Goal: Task Accomplishment & Management: Use online tool/utility

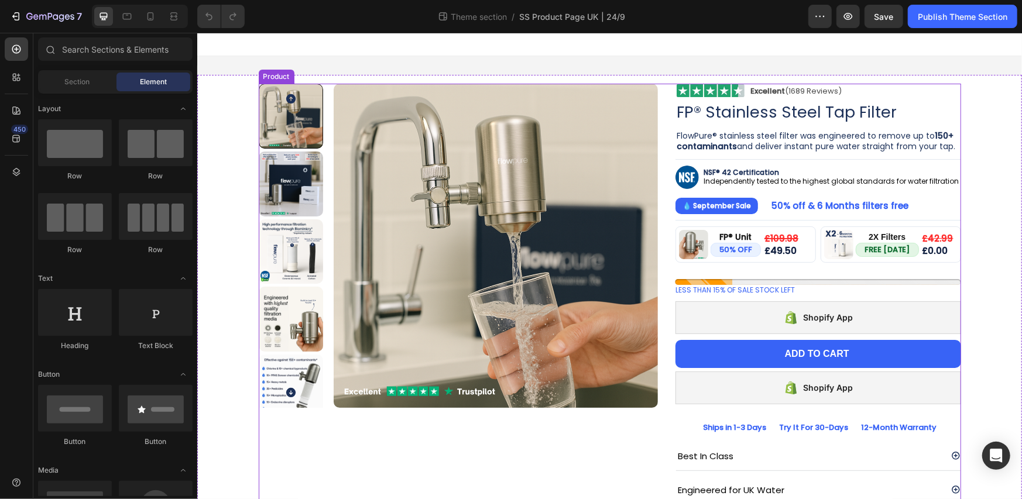
click at [660, 105] on div "Product Images Image Excellent (1689 Reviews) Heading Row Row FP® Stainless Ste…" at bounding box center [609, 347] width 703 height 529
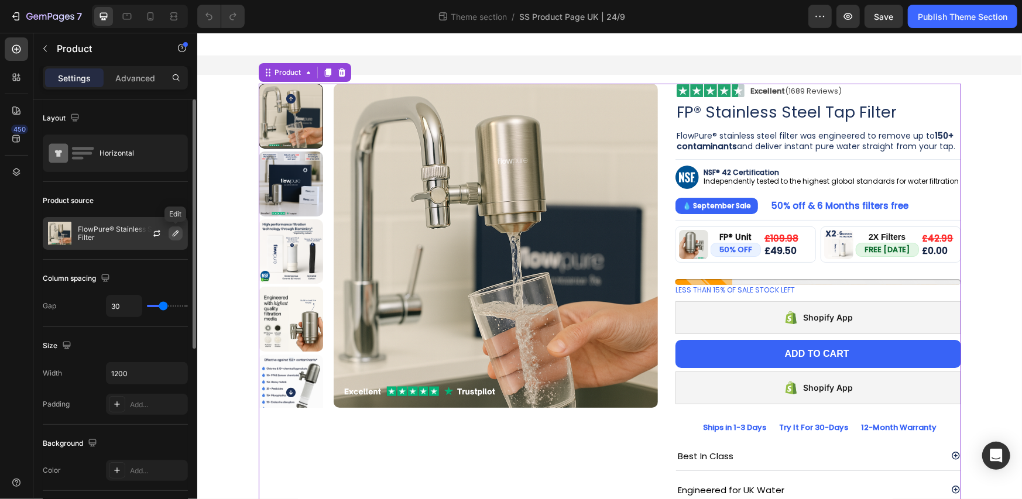
click at [173, 233] on icon "button" at bounding box center [175, 233] width 9 height 9
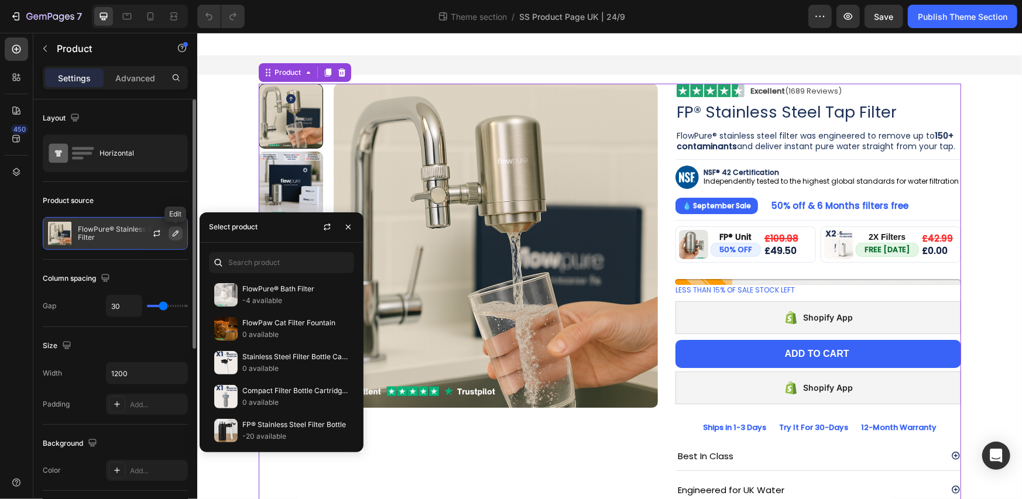
click at [172, 235] on icon "button" at bounding box center [175, 233] width 9 height 9
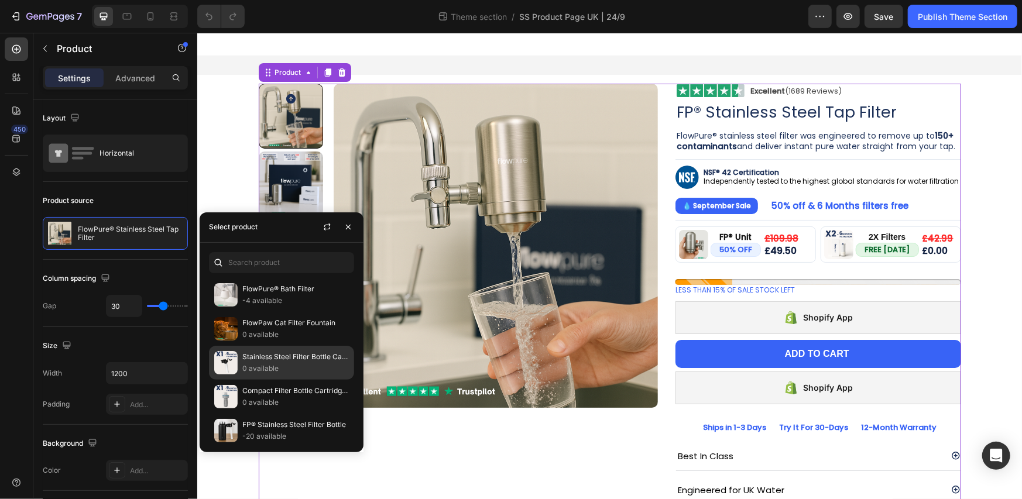
scroll to position [194, 0]
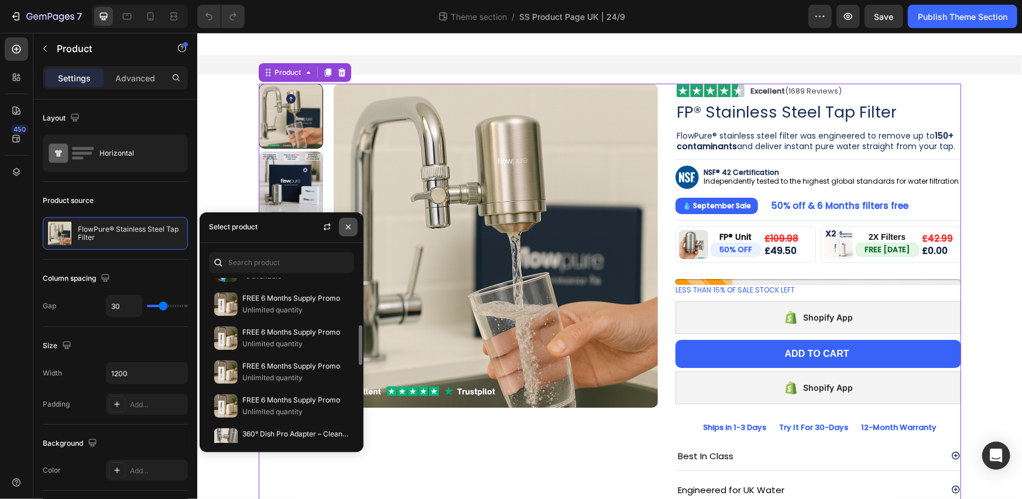
click at [348, 227] on icon "button" at bounding box center [348, 227] width 5 height 5
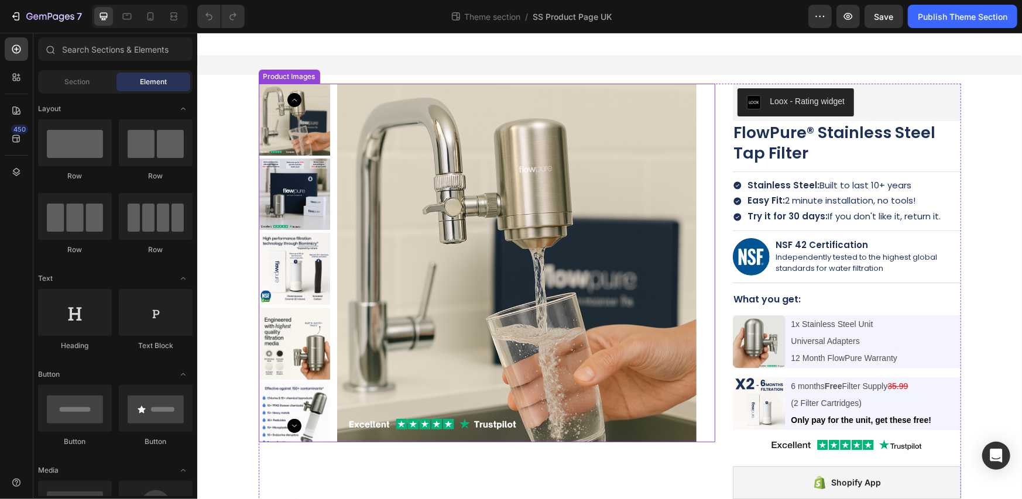
click at [709, 99] on div "Product Images" at bounding box center [486, 262] width 457 height 359
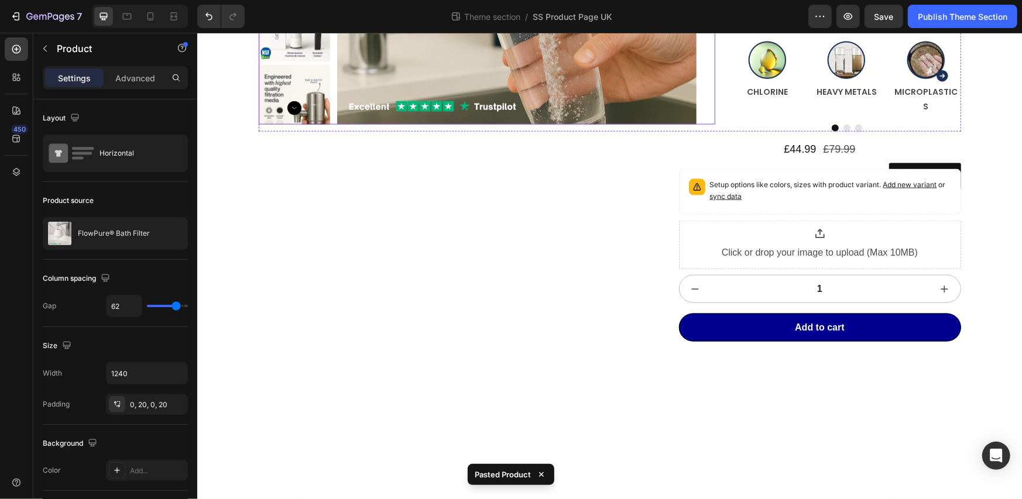
scroll to position [961, 0]
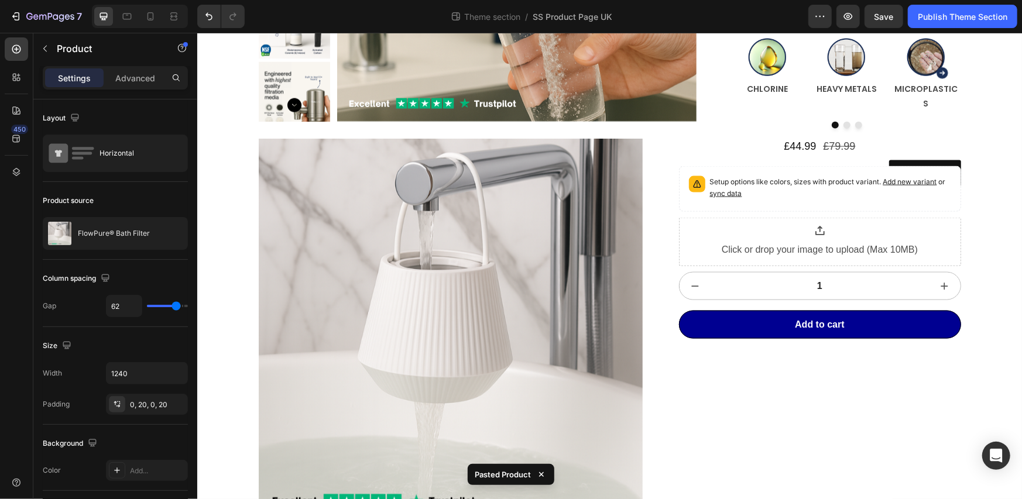
click at [655, 193] on div "Product Images £44.99 Product Price Product Price £79.99 Product Price Product …" at bounding box center [609, 375] width 726 height 474
click at [577, 165] on img at bounding box center [450, 330] width 384 height 384
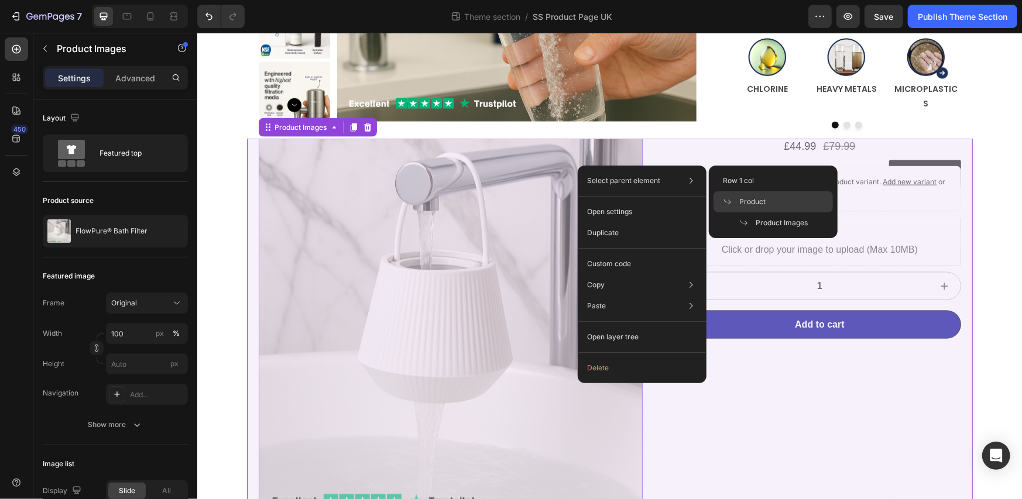
click at [738, 197] on span at bounding box center [731, 201] width 16 height 9
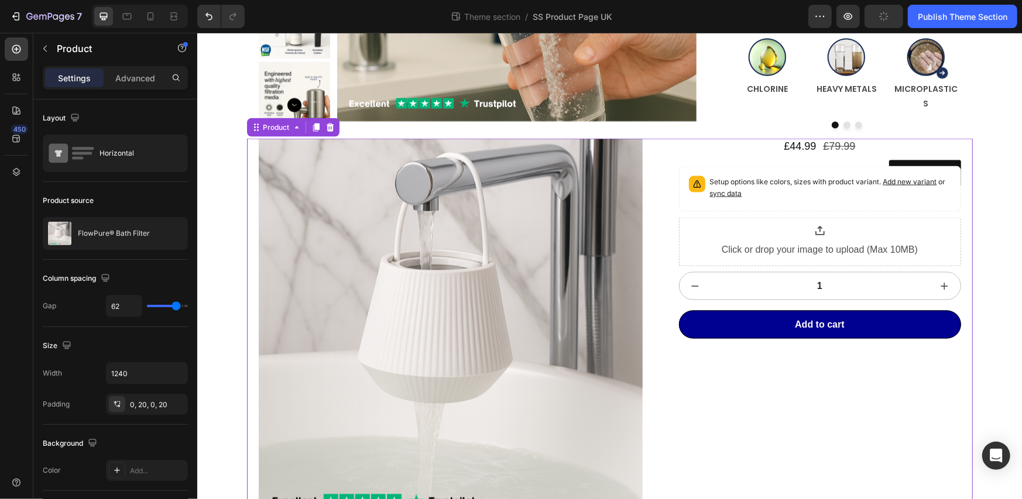
scroll to position [766, 0]
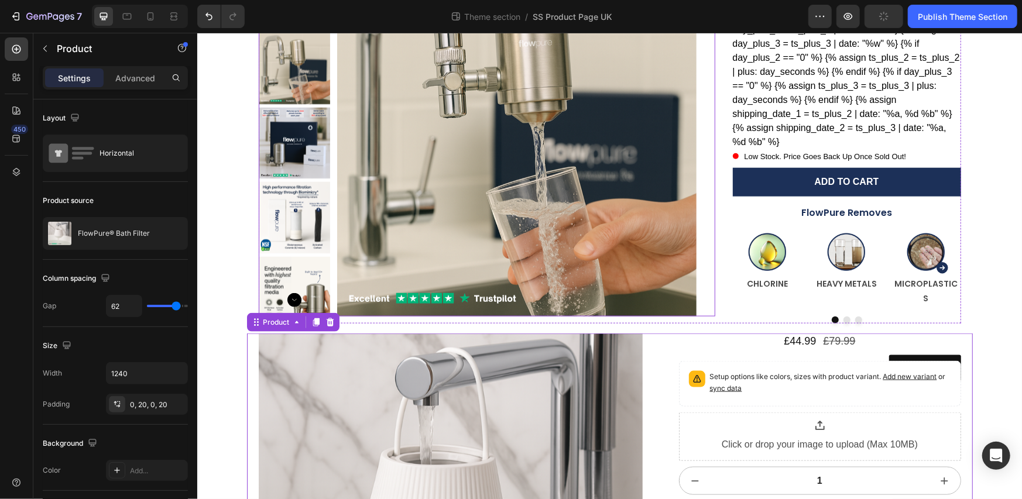
click at [632, 165] on img at bounding box center [516, 136] width 359 height 359
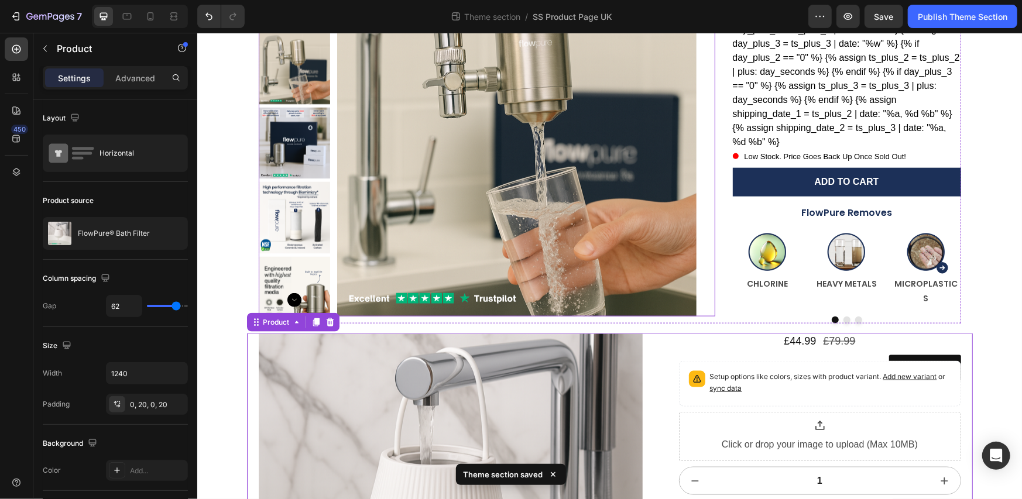
click at [704, 296] on div "Product Images" at bounding box center [486, 136] width 457 height 359
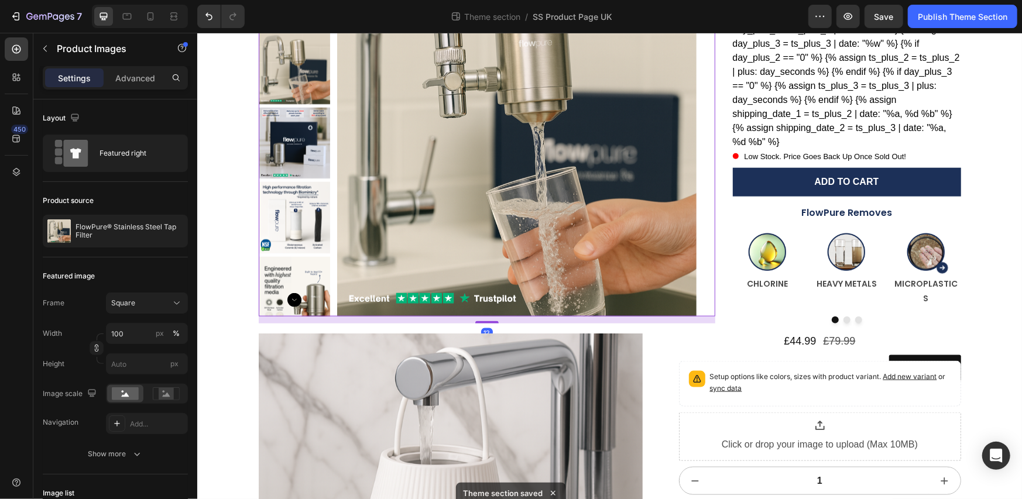
click at [695, 316] on div "12" at bounding box center [486, 319] width 457 height 7
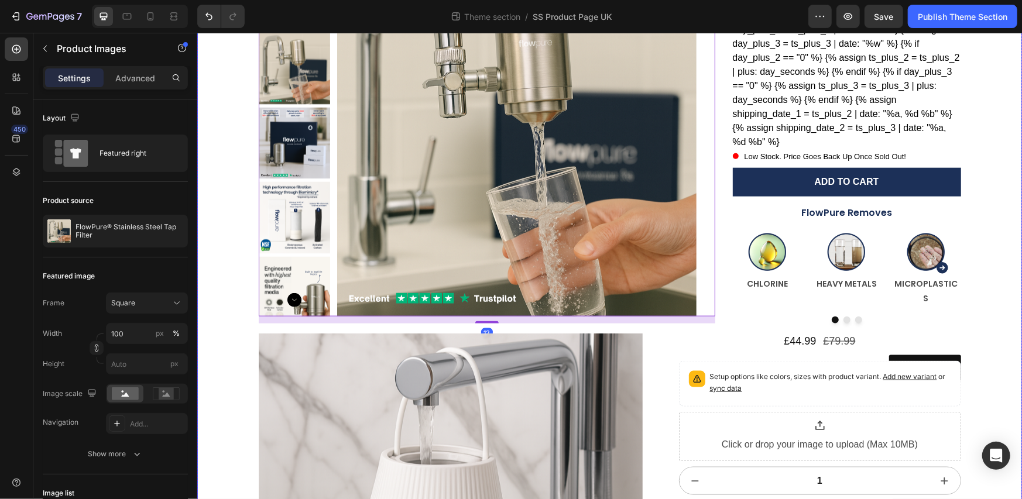
click at [696, 310] on div "Product Images 12 Loox - Rating widget Loox FlowPure® Stainless Steel Tap Filte…" at bounding box center [609, 67] width 807 height 1518
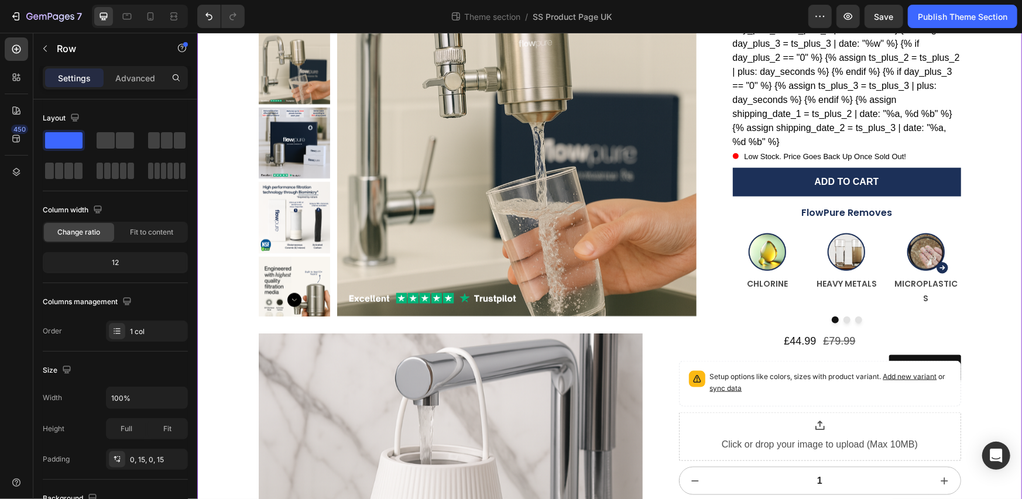
click at [710, 311] on div "Product Images Loox - Rating widget Loox FlowPure® Stainless Steel Tap Filter P…" at bounding box center [609, 67] width 807 height 1518
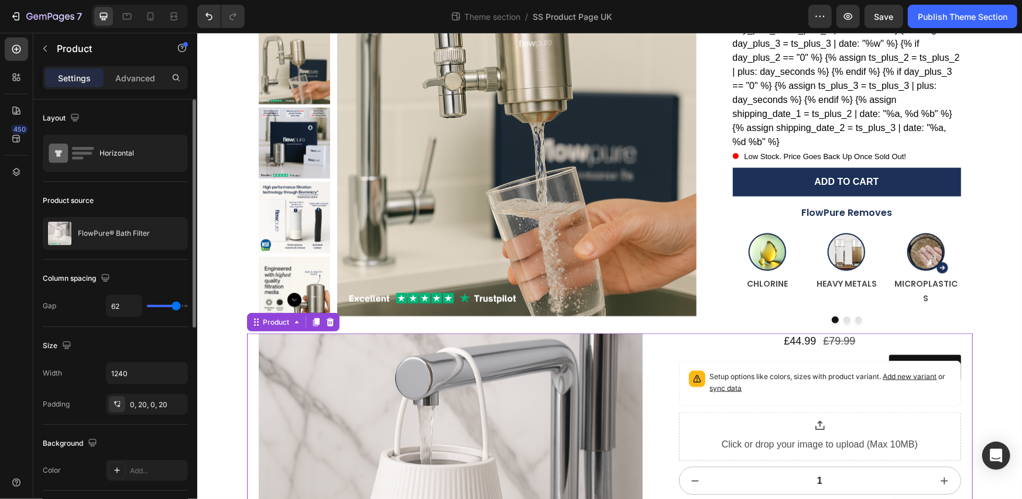
type input "46"
type input "41"
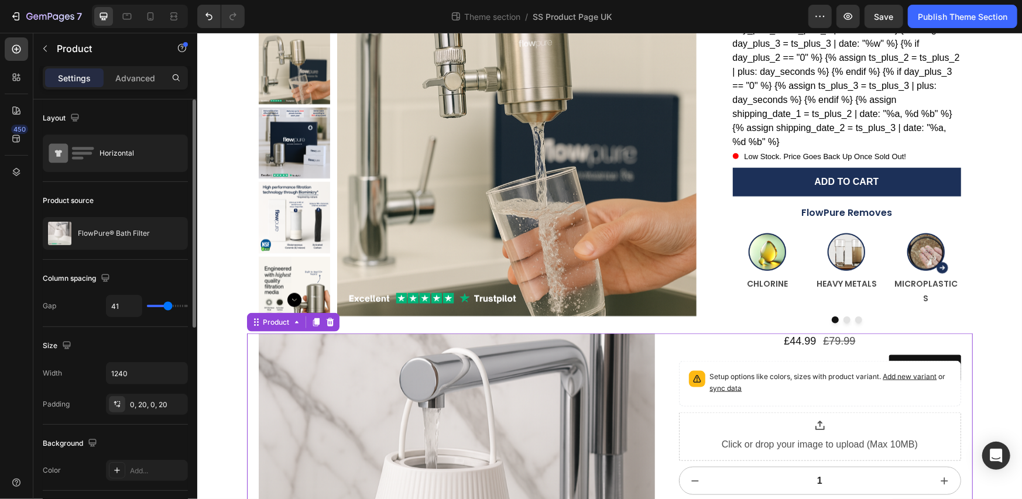
type input "39"
type input "38"
type input "37"
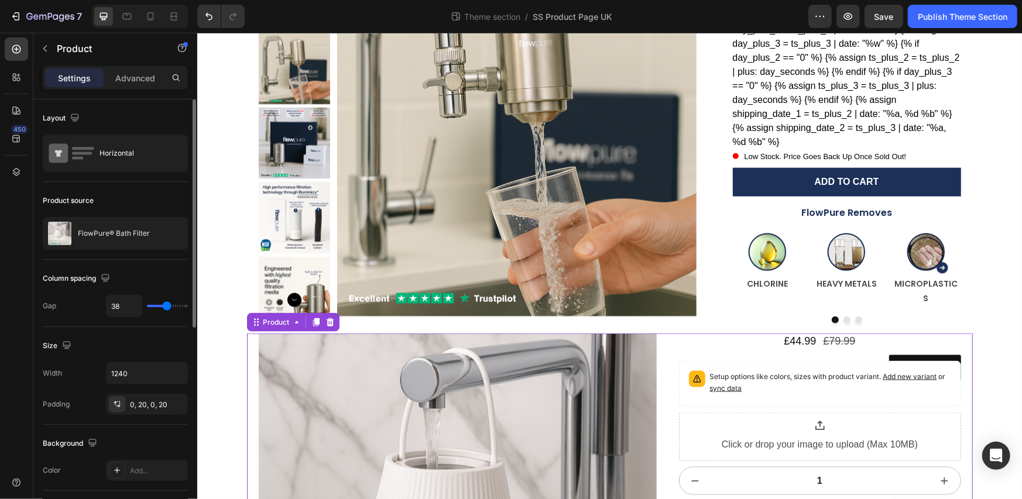
type input "37"
type input "35"
type input "33"
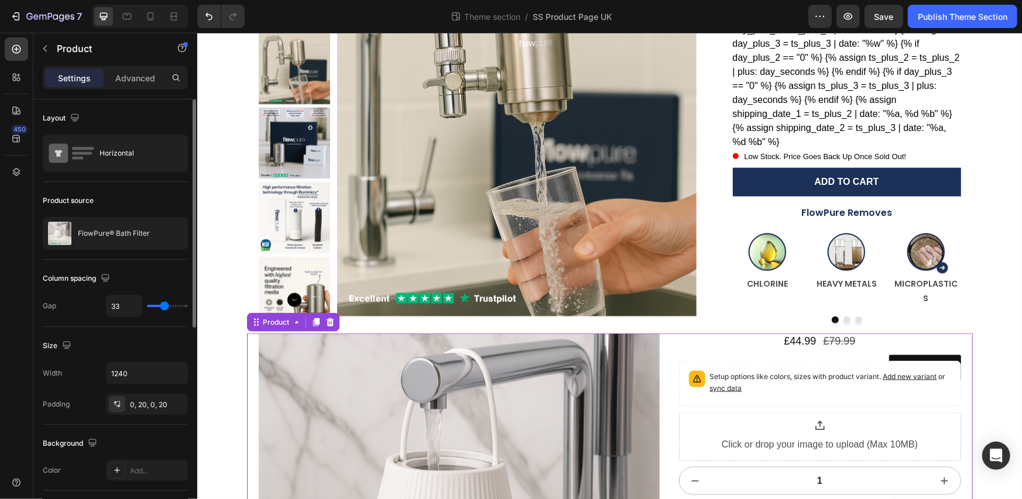
type input "31"
type input "30"
type input "28"
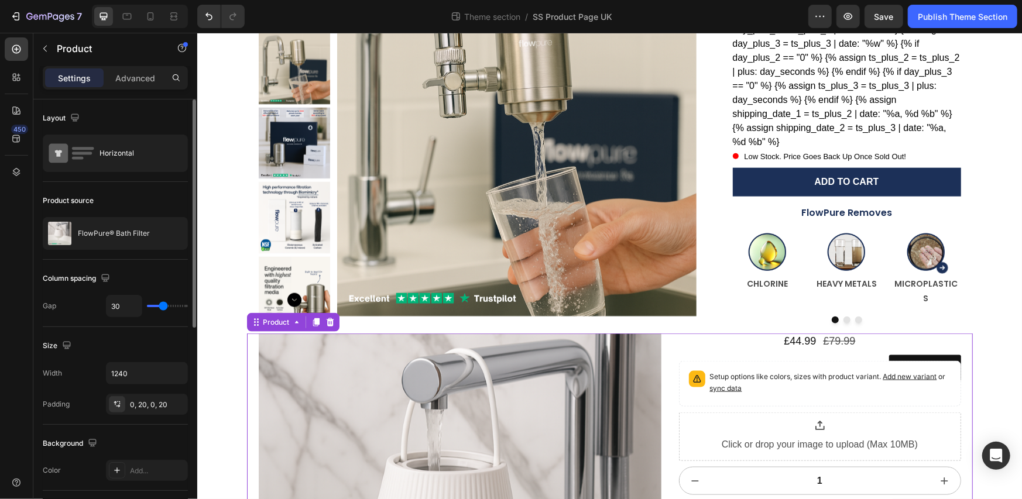
type input "28"
type input "30"
drag, startPoint x: 177, startPoint y: 307, endPoint x: 163, endPoint y: 307, distance: 13.5
type input "30"
click at [163, 307] on input "range" at bounding box center [167, 306] width 41 height 2
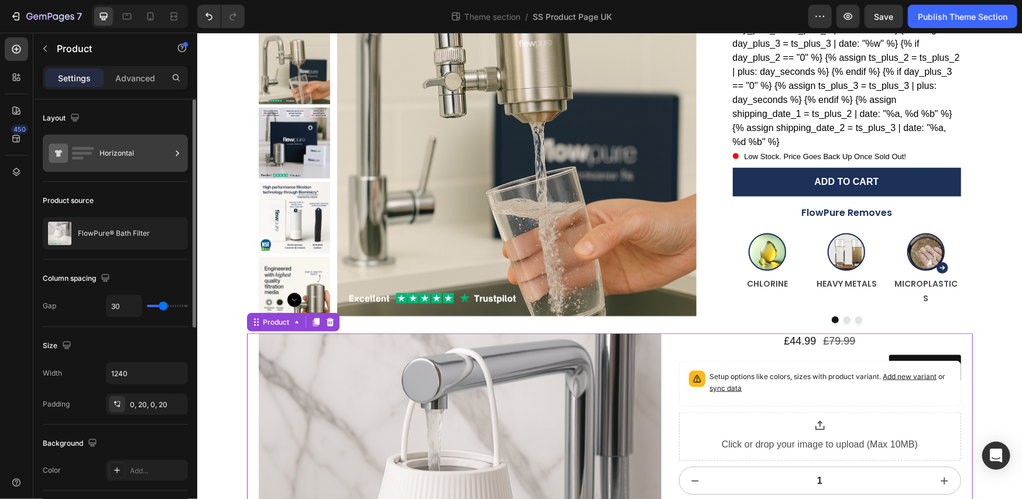
click at [139, 165] on div "Horizontal" at bounding box center [135, 153] width 71 height 27
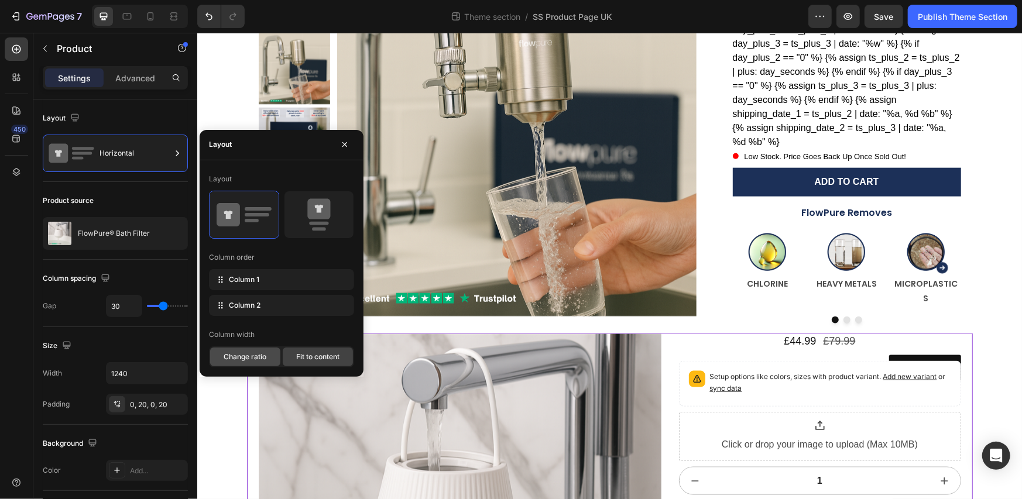
click at [253, 358] on span "Change ratio" at bounding box center [245, 357] width 43 height 11
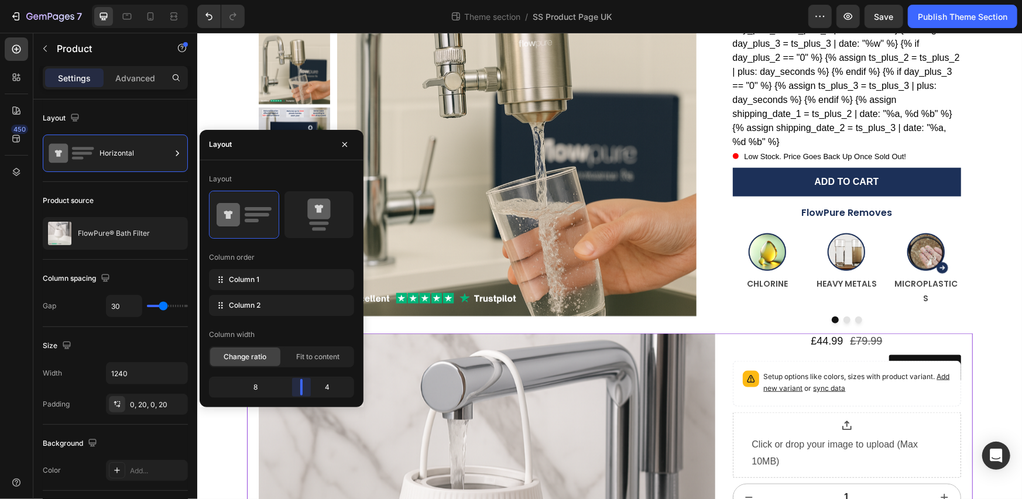
drag, startPoint x: 289, startPoint y: 388, endPoint x: 494, endPoint y: 244, distance: 249.7
click at [306, 0] on body "7 Theme section / SS Product Page UK Preview Save Publish Theme Section 450 Sec…" at bounding box center [511, 0] width 1022 height 0
click at [690, 276] on img at bounding box center [516, 136] width 359 height 359
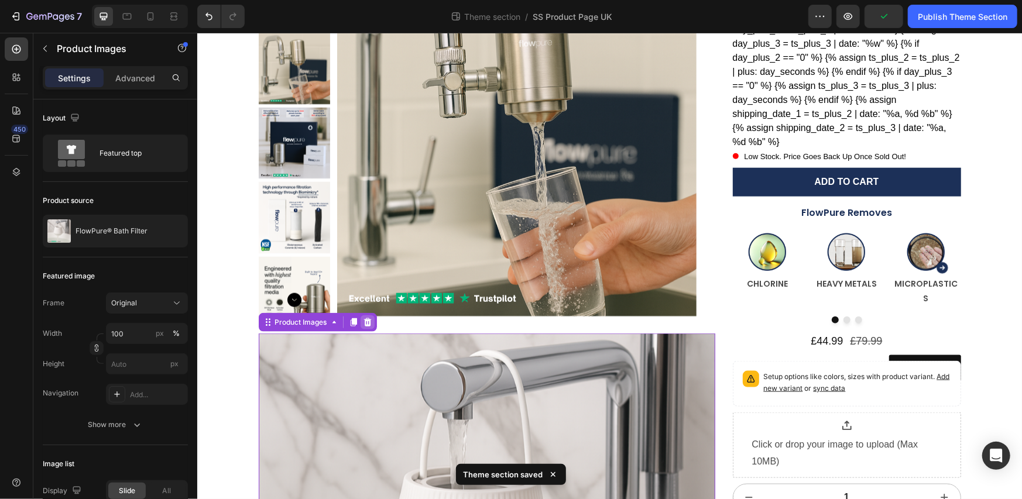
click at [368, 315] on div at bounding box center [367, 322] width 14 height 14
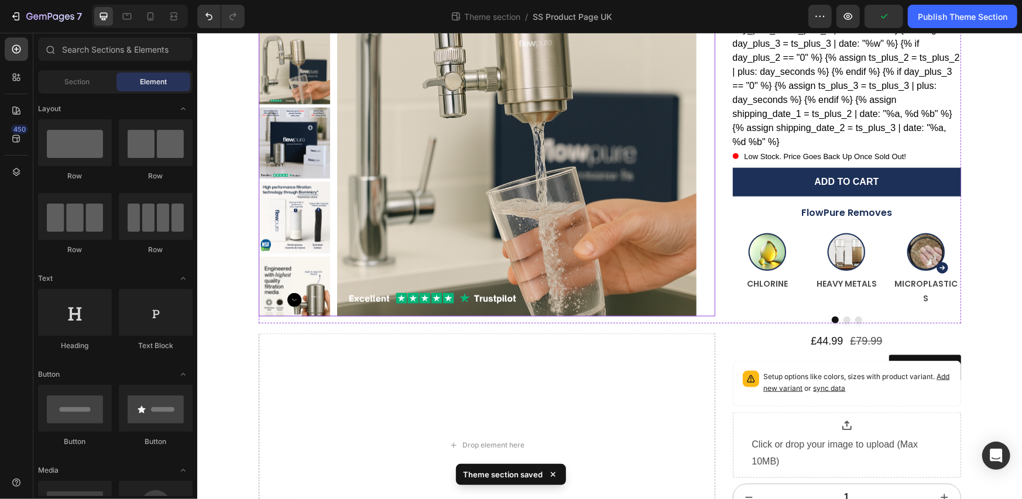
click at [460, 232] on img at bounding box center [516, 136] width 359 height 359
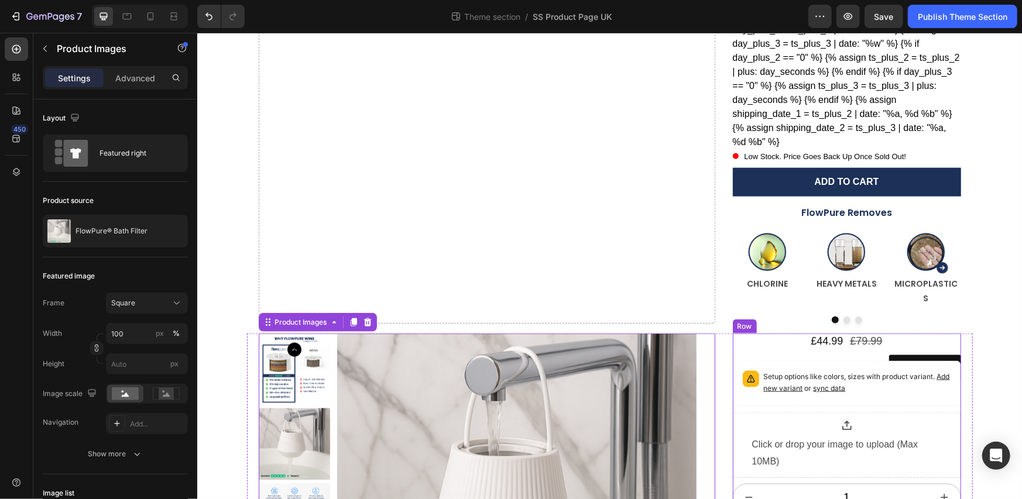
click at [766, 335] on div "£44.99 Product Price Product Price £79.99 Product Price Product Price Row Size …" at bounding box center [846, 445] width 228 height 224
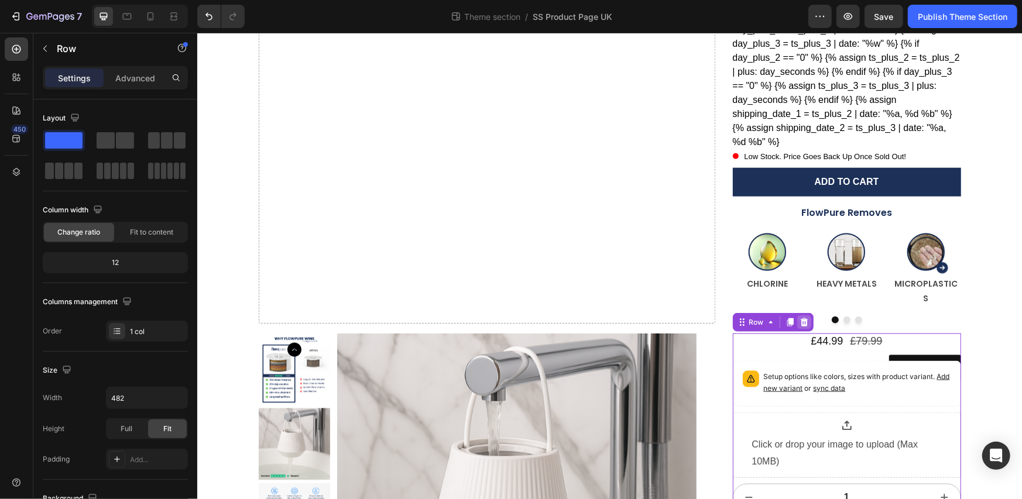
click at [800, 317] on icon at bounding box center [803, 321] width 9 height 9
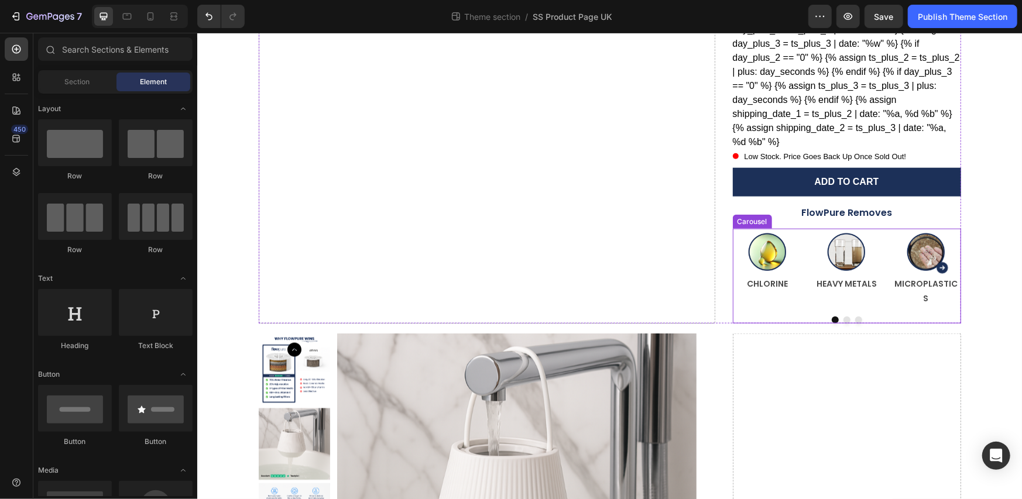
click at [733, 316] on div at bounding box center [846, 319] width 228 height 7
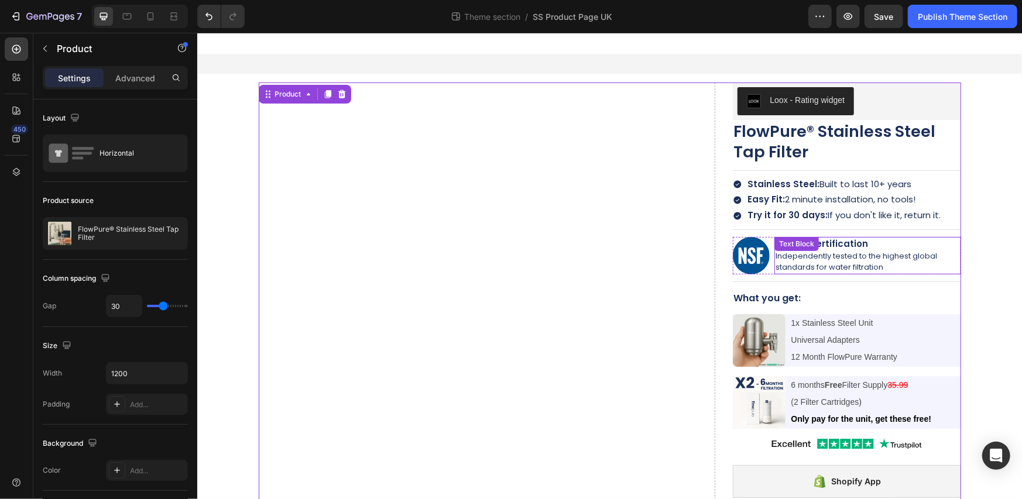
scroll to position [0, 0]
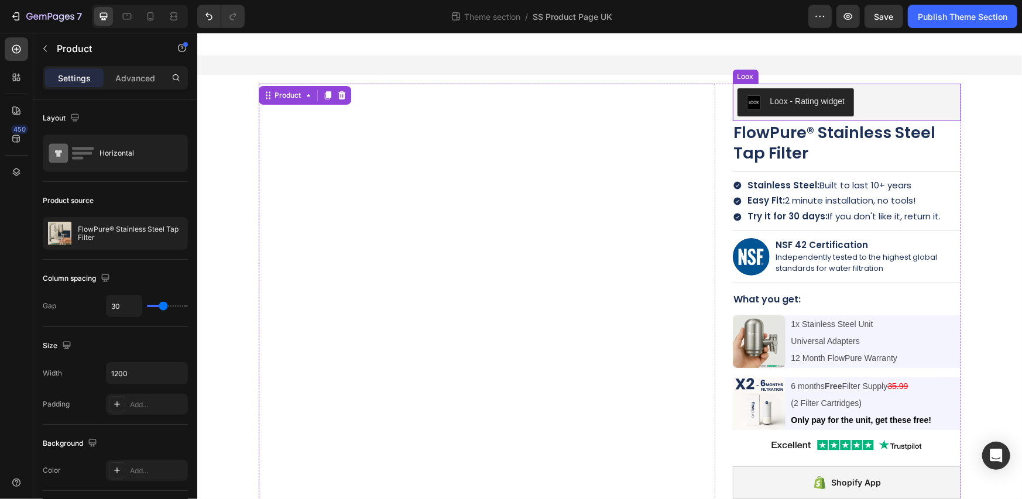
click at [881, 107] on div "Loox - Rating widget" at bounding box center [846, 102] width 219 height 28
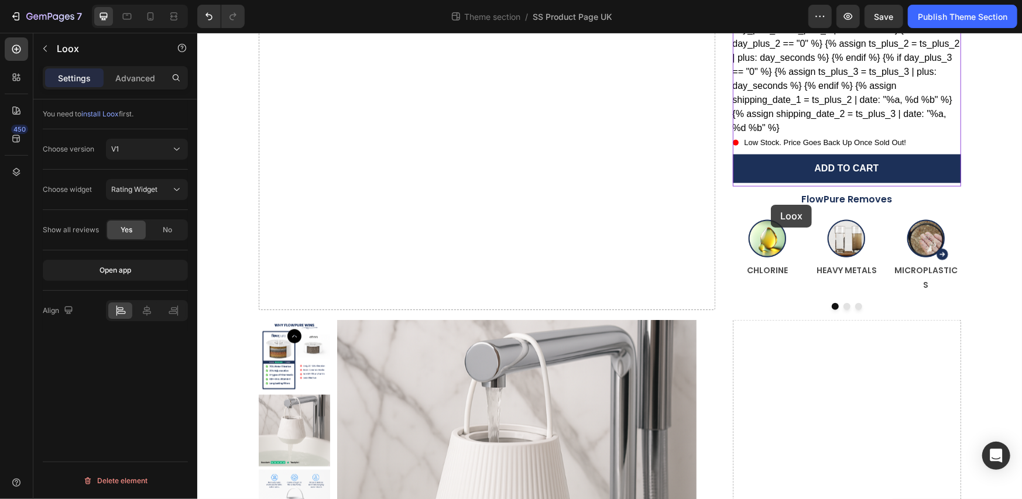
scroll to position [780, 0]
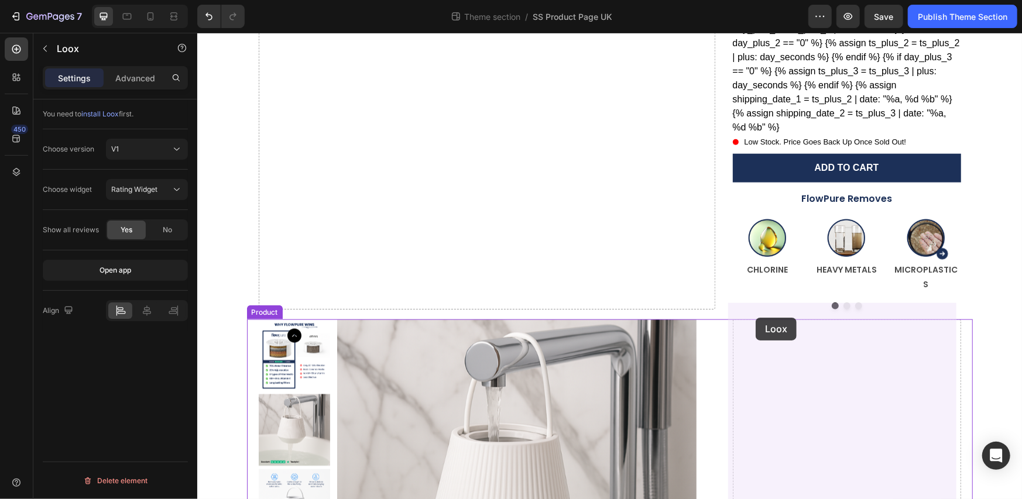
drag, startPoint x: 754, startPoint y: 71, endPoint x: 755, endPoint y: 317, distance: 246.5
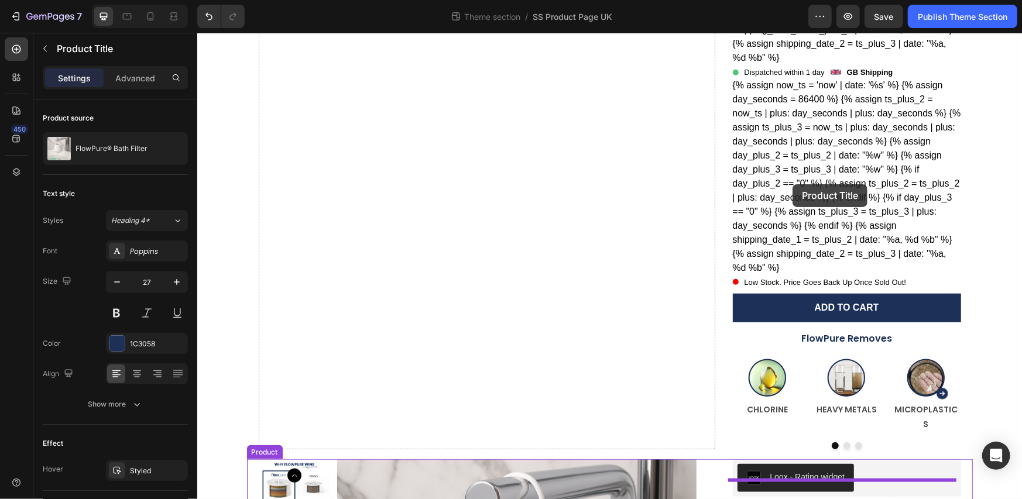
scroll to position [975, 0]
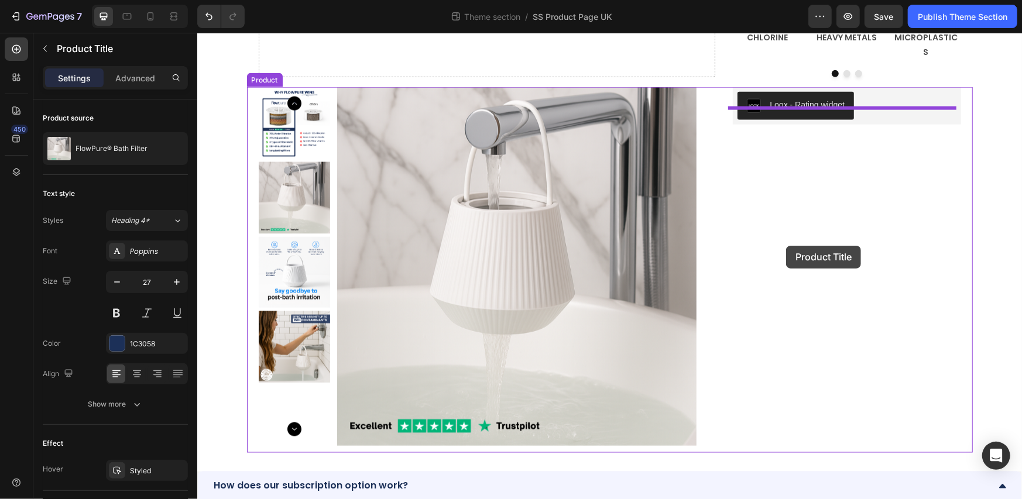
drag, startPoint x: 796, startPoint y: 111, endPoint x: 786, endPoint y: 245, distance: 135.0
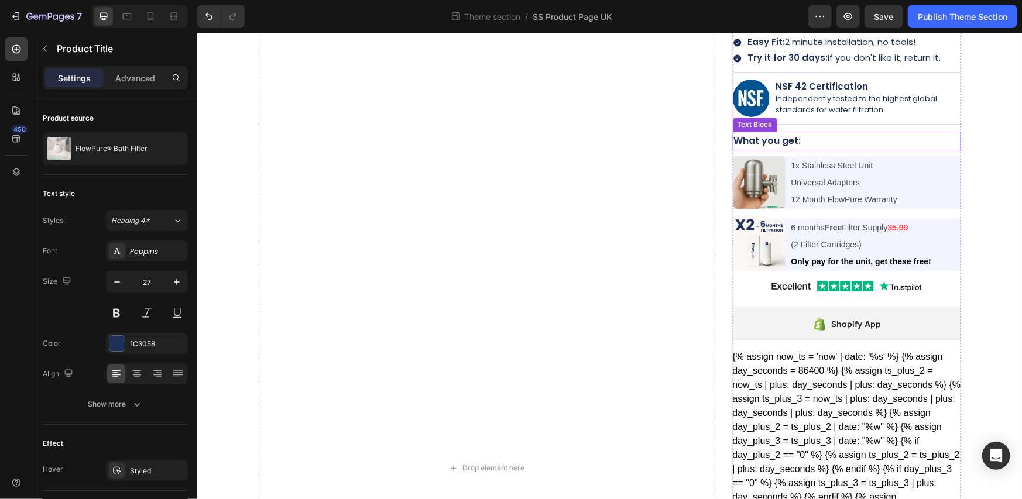
scroll to position [0, 0]
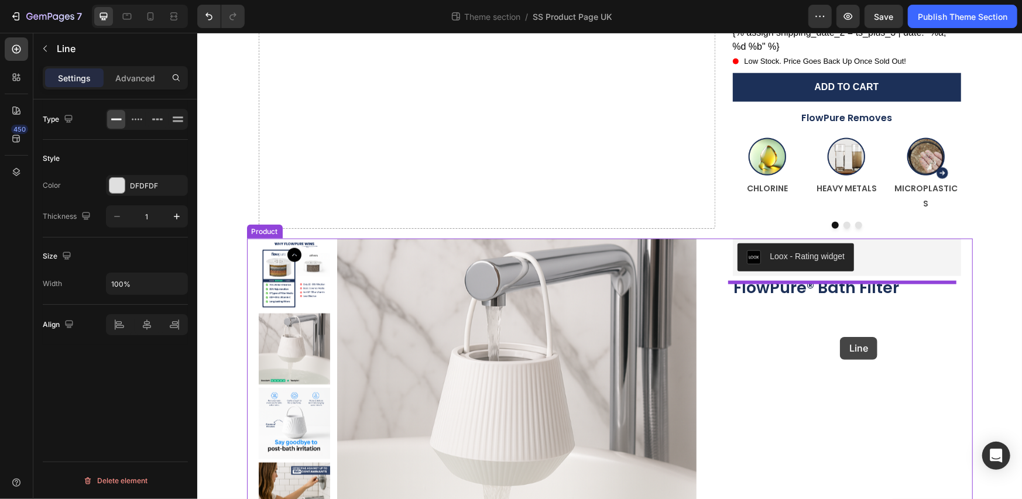
drag, startPoint x: 920, startPoint y: 88, endPoint x: 840, endPoint y: 337, distance: 261.6
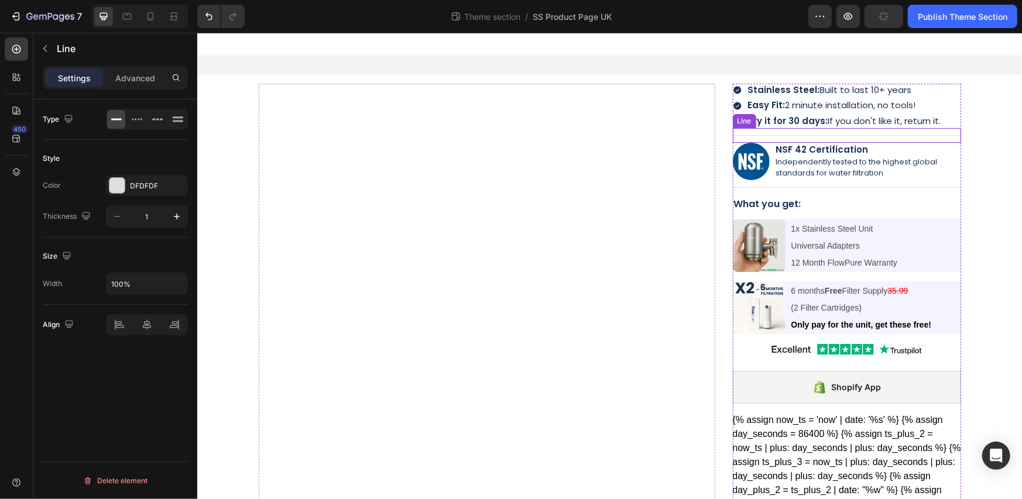
click at [949, 128] on div "Title Line" at bounding box center [846, 135] width 228 height 15
click at [954, 124] on div "Icon Try it for 30 days: If you don't like it, return it. Text Block Row" at bounding box center [846, 121] width 228 height 13
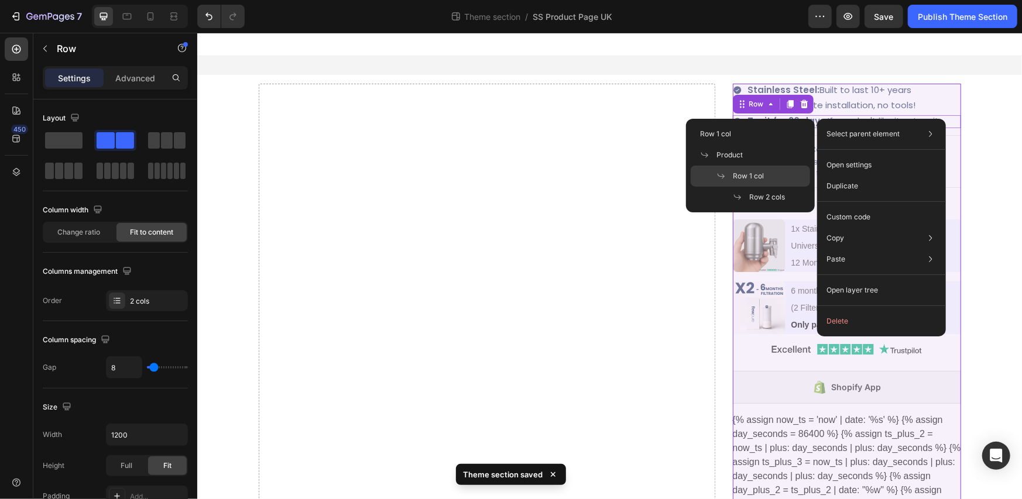
click at [778, 175] on div "Row 1 col" at bounding box center [750, 176] width 119 height 21
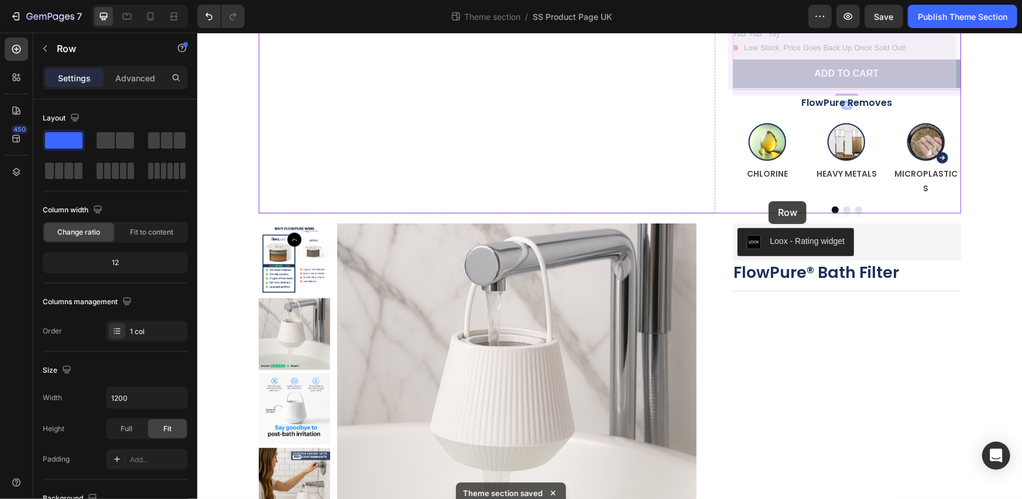
scroll to position [780, 0]
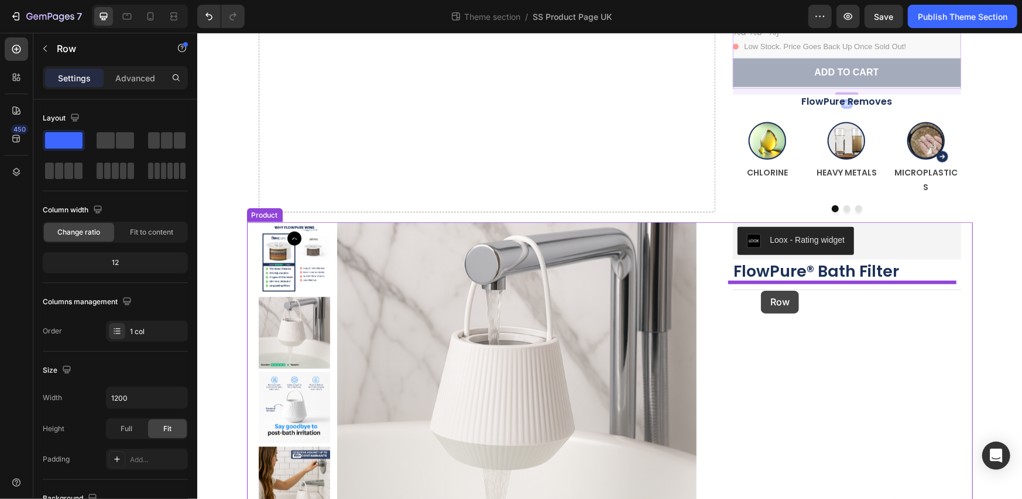
drag, startPoint x: 751, startPoint y: 73, endPoint x: 761, endPoint y: 290, distance: 218.0
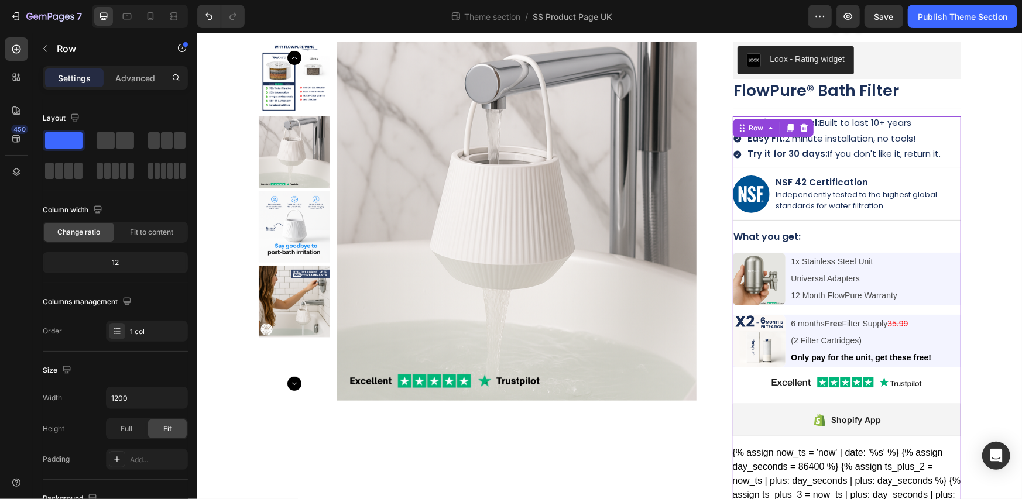
scroll to position [0, 0]
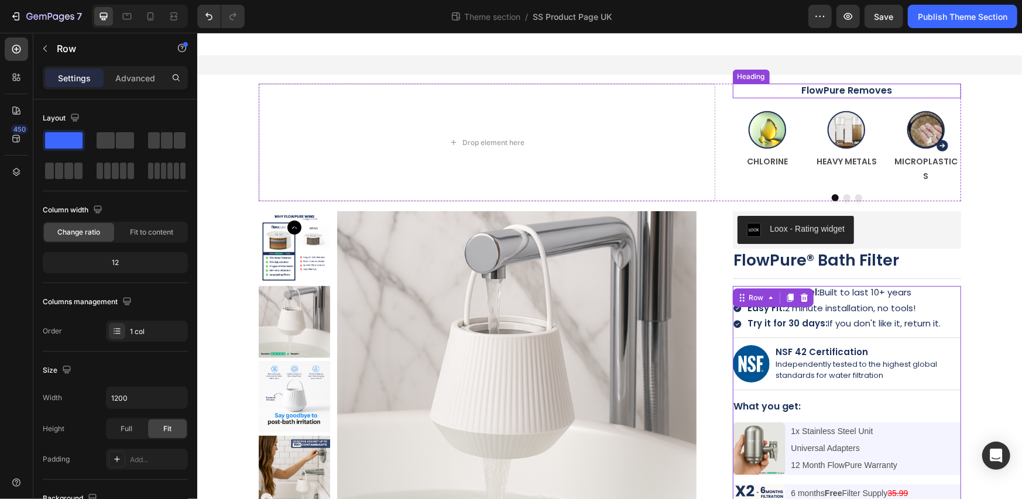
click at [917, 90] on h2 "FlowPure Removes" at bounding box center [846, 90] width 228 height 15
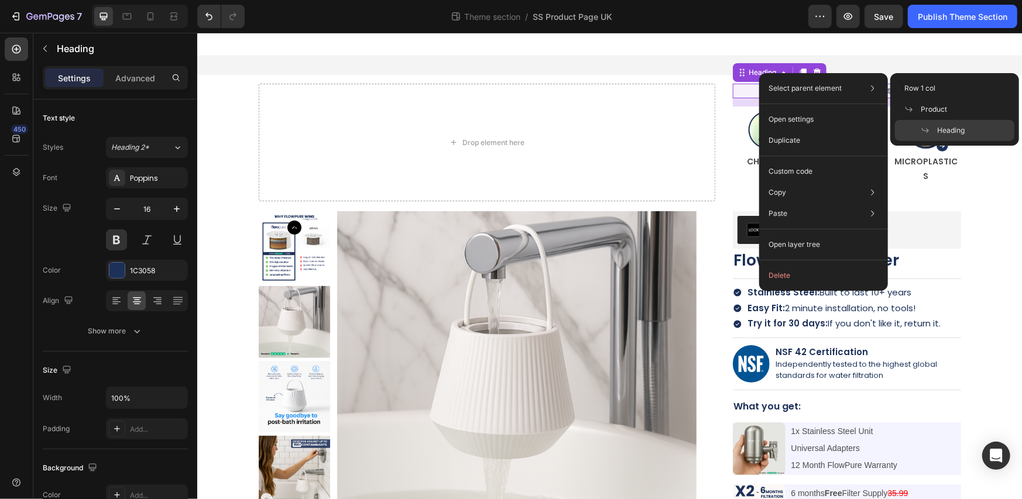
click at [922, 126] on icon at bounding box center [925, 130] width 9 height 9
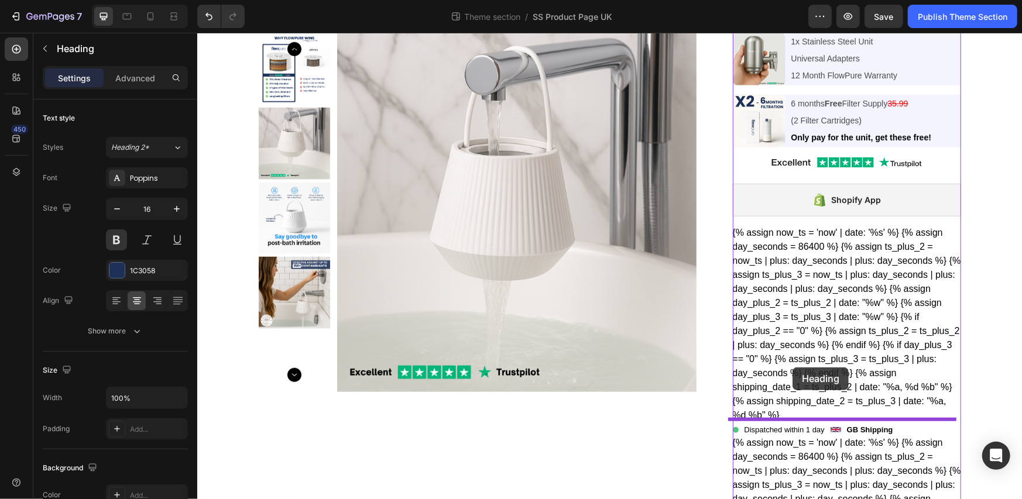
scroll to position [755, 0]
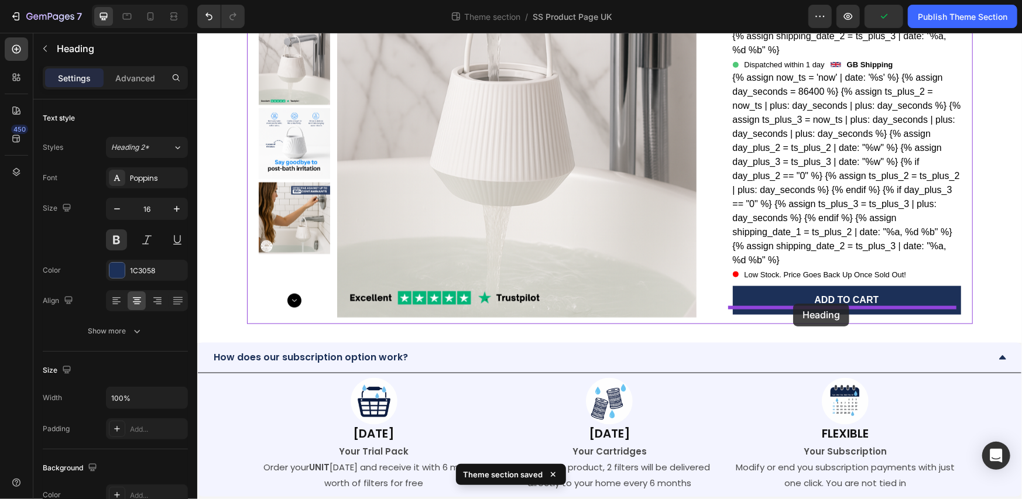
drag, startPoint x: 754, startPoint y: 74, endPoint x: 793, endPoint y: 303, distance: 232.8
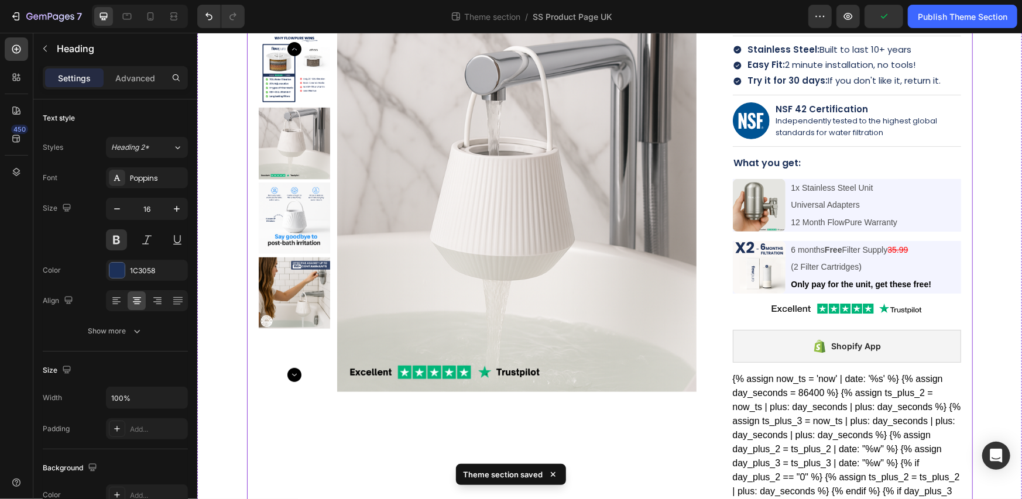
scroll to position [0, 0]
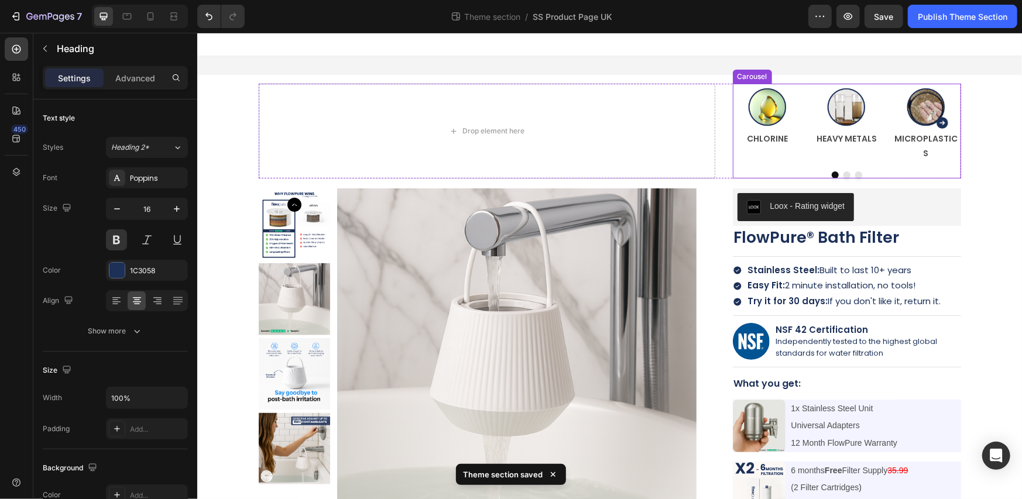
click at [787, 153] on div "Image CHLORINE Text Block Image HEAVY METALS Text Block Image MICROPLASTICS Tex…" at bounding box center [846, 130] width 228 height 95
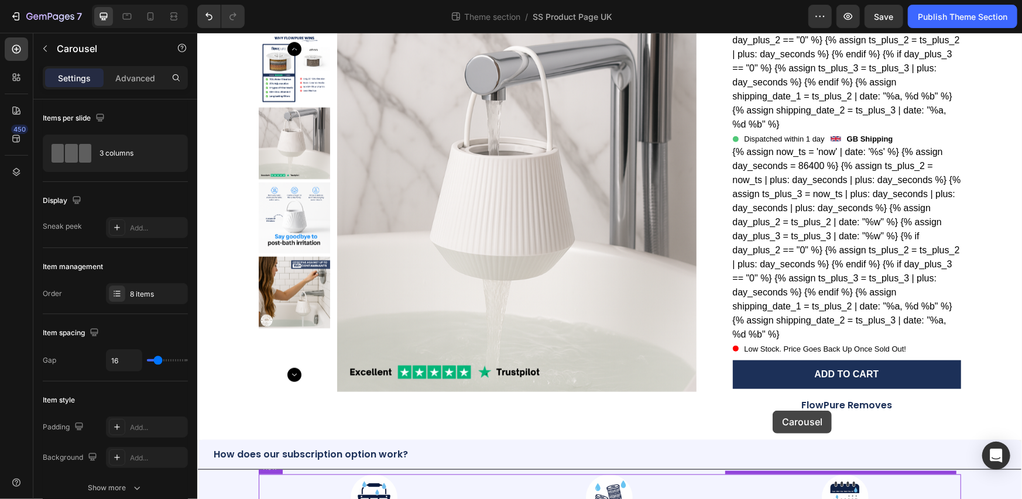
scroll to position [680, 0]
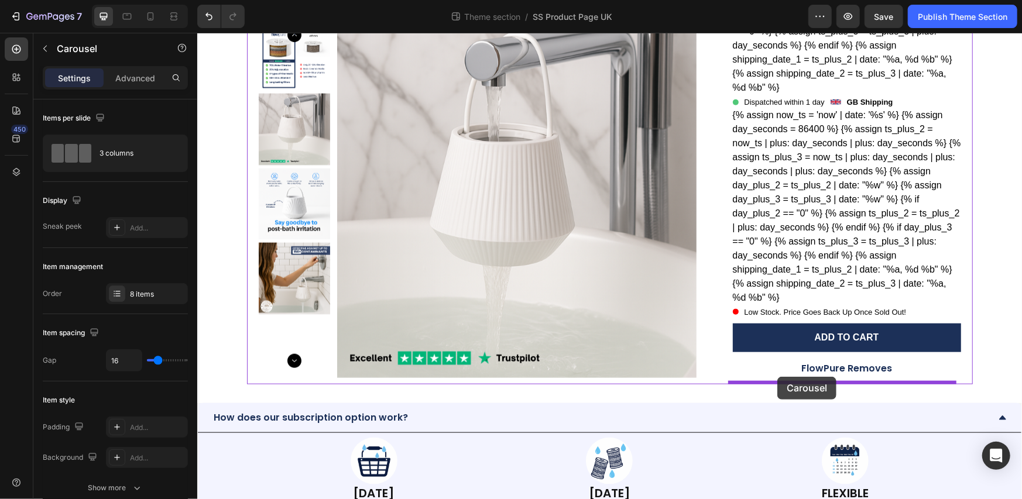
drag, startPoint x: 751, startPoint y: 74, endPoint x: 777, endPoint y: 376, distance: 303.3
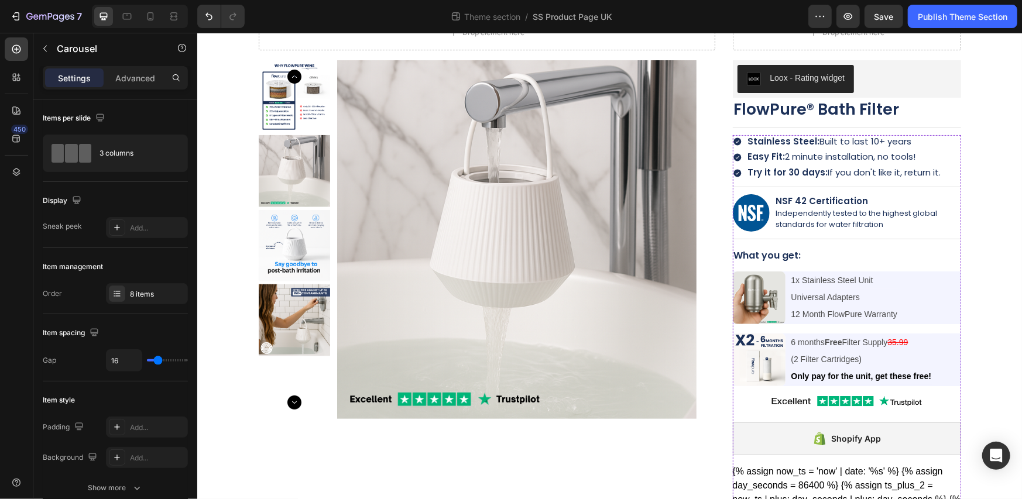
scroll to position [0, 0]
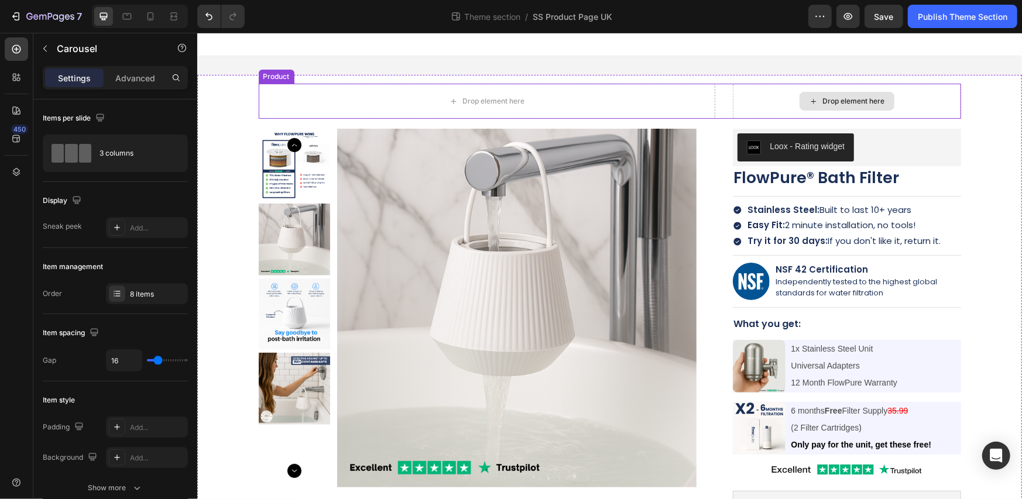
click at [725, 100] on div "Drop element here Drop element here Product" at bounding box center [609, 100] width 703 height 35
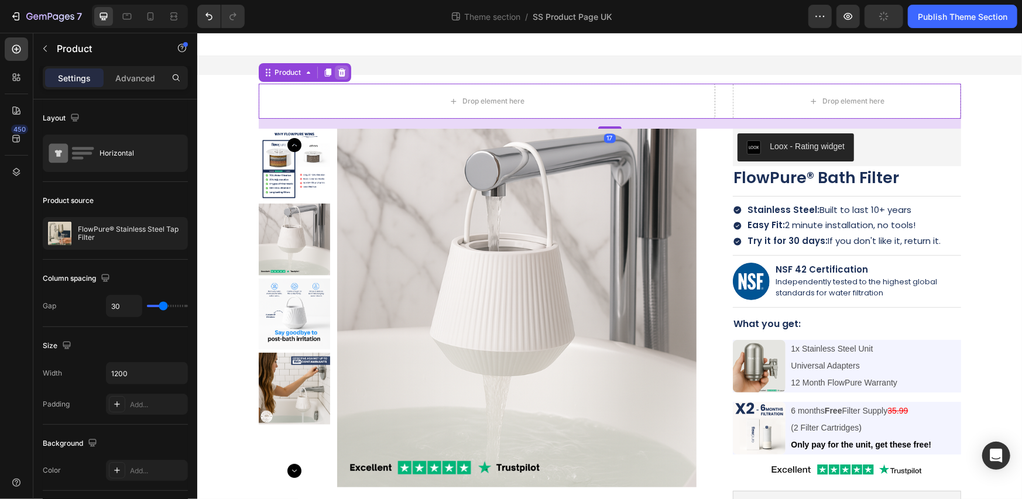
click at [338, 71] on icon at bounding box center [341, 72] width 8 height 8
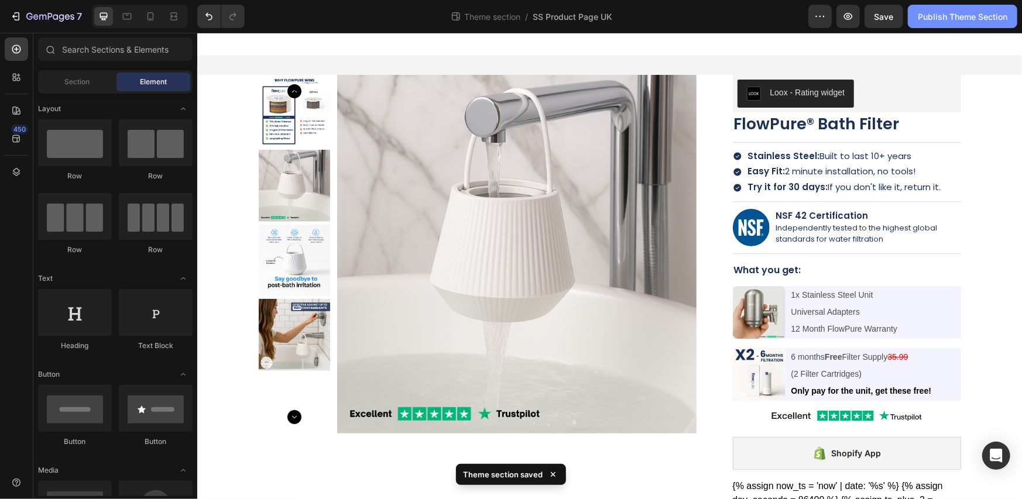
click at [939, 19] on div "Publish Theme Section" at bounding box center [963, 17] width 90 height 12
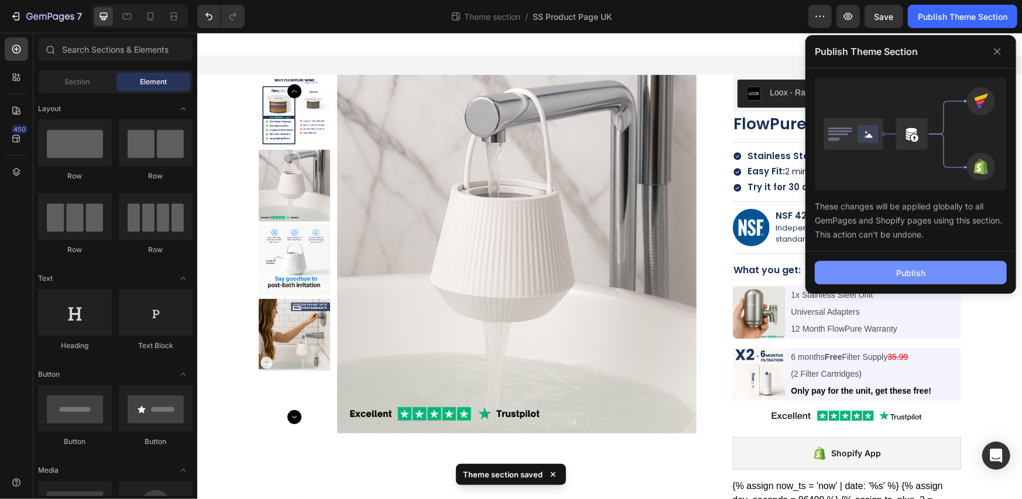
click at [853, 273] on button "Publish" at bounding box center [911, 272] width 192 height 23
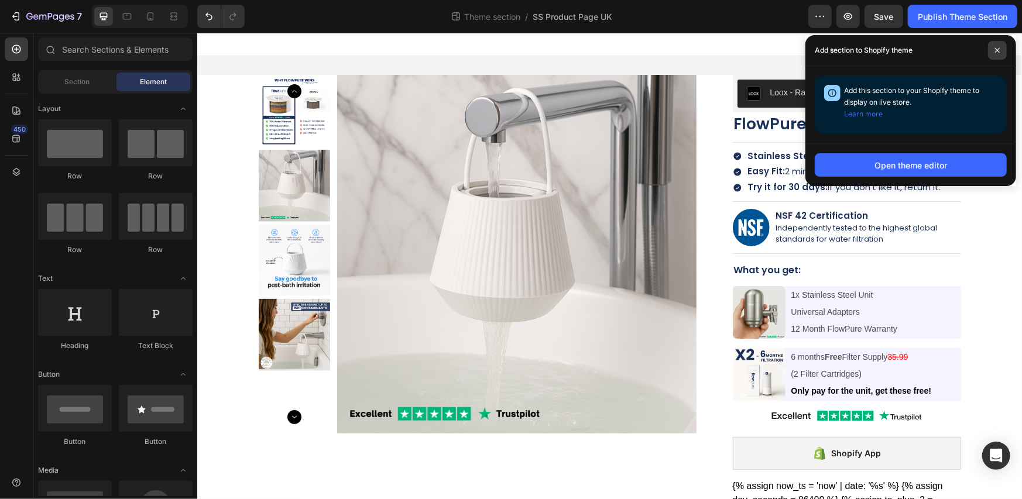
click at [995, 52] on icon at bounding box center [998, 50] width 6 height 6
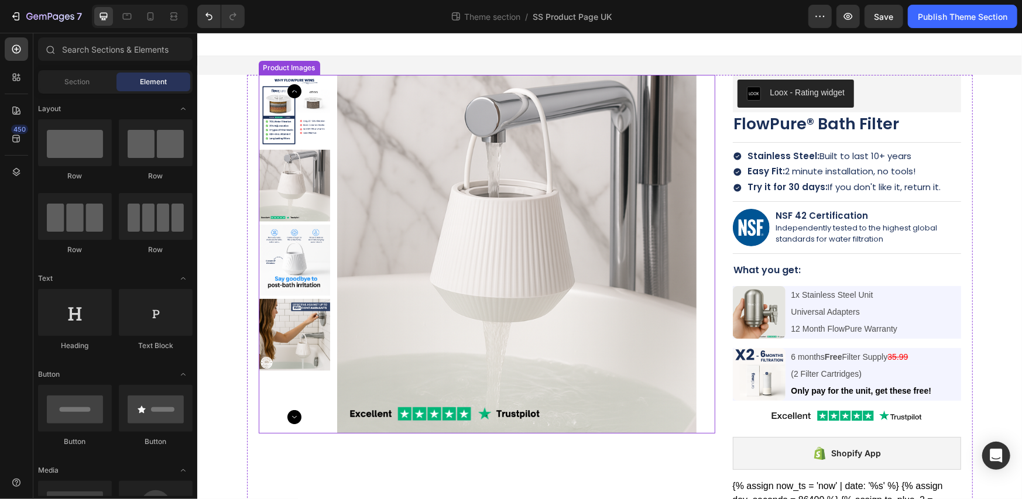
click at [701, 86] on div "Product Images" at bounding box center [486, 253] width 457 height 359
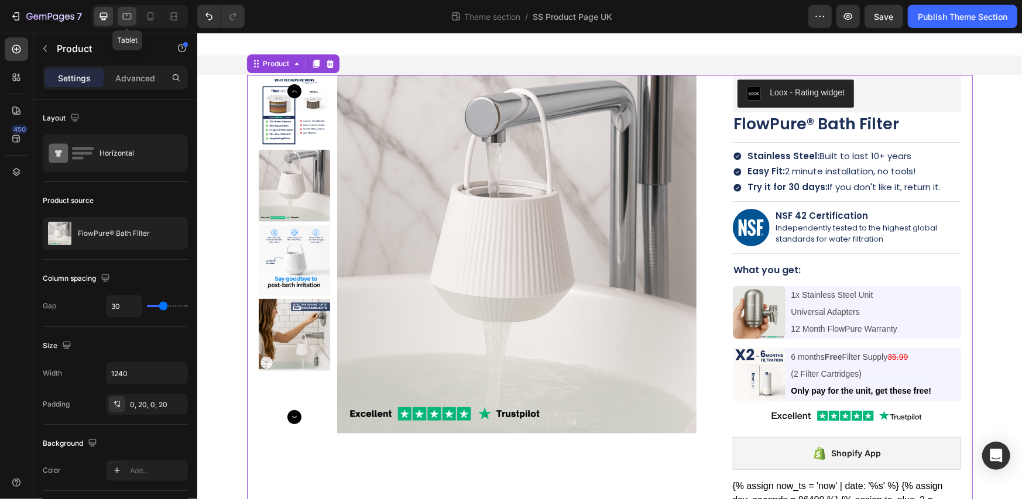
click at [124, 19] on icon at bounding box center [127, 16] width 9 height 6
type input "100%"
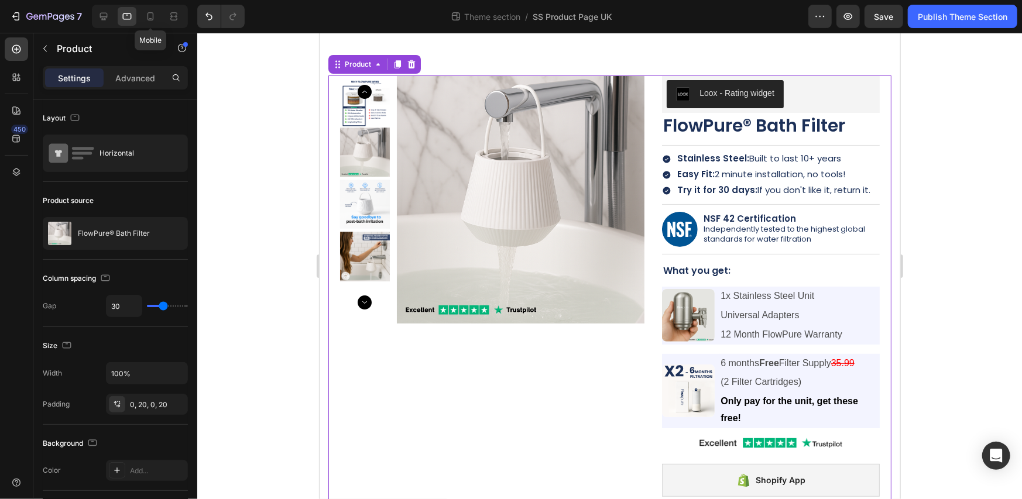
scroll to position [47, 0]
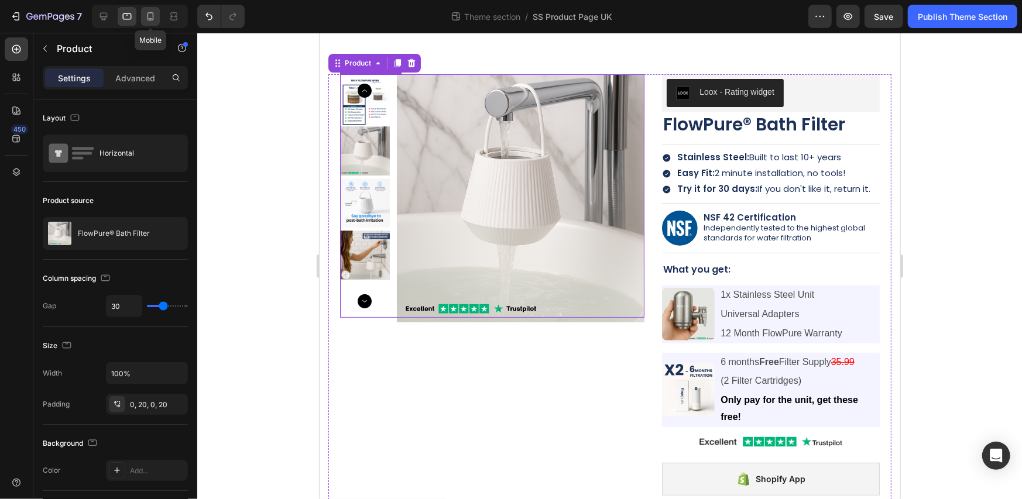
click at [157, 16] on div at bounding box center [150, 16] width 19 height 19
type input "0"
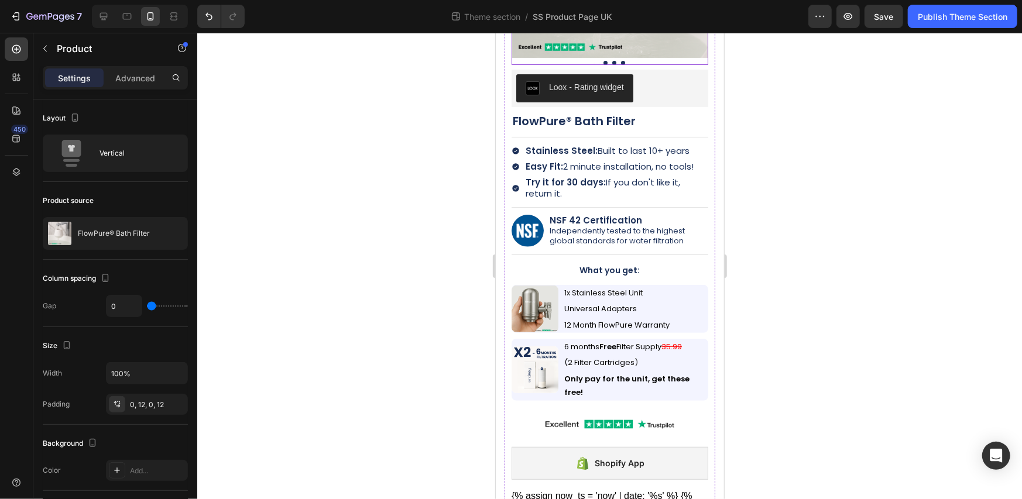
scroll to position [390, 0]
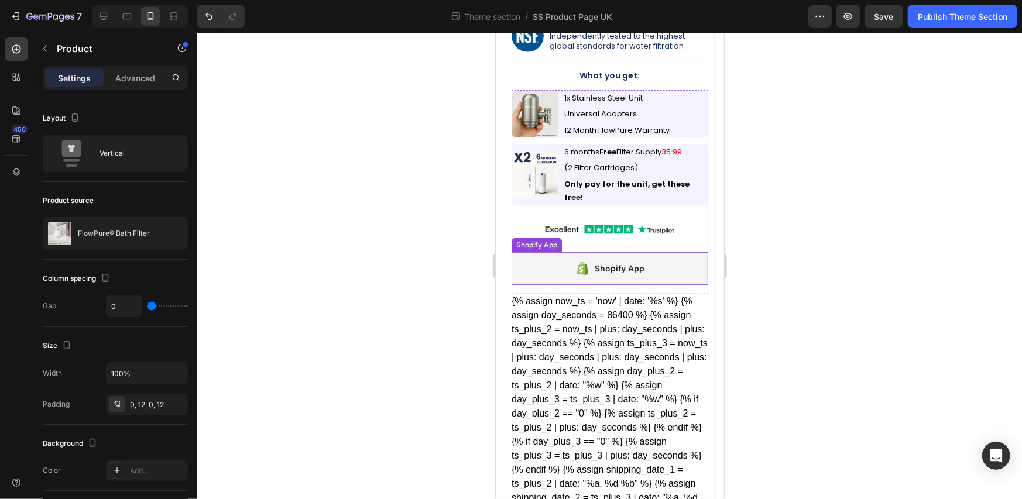
click at [557, 260] on div "Shopify App" at bounding box center [609, 268] width 197 height 33
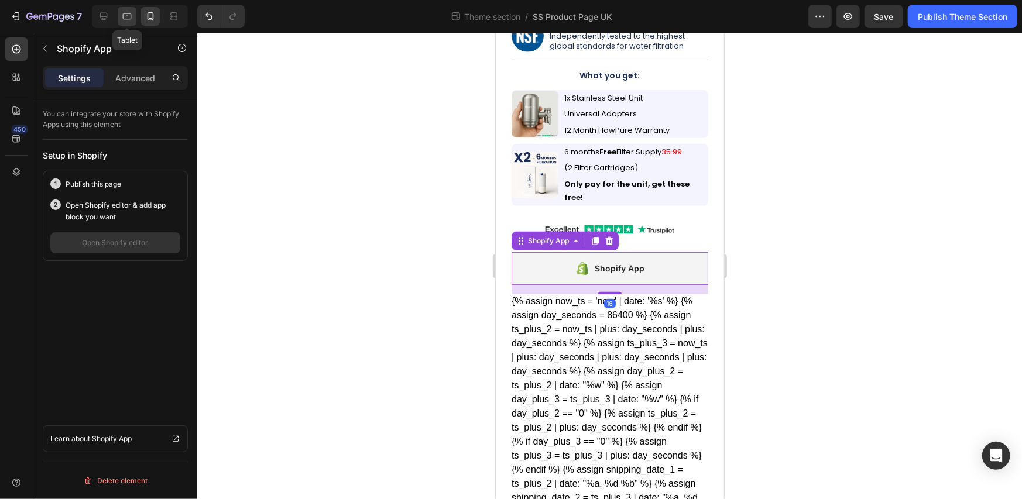
click at [127, 20] on icon at bounding box center [127, 17] width 12 height 12
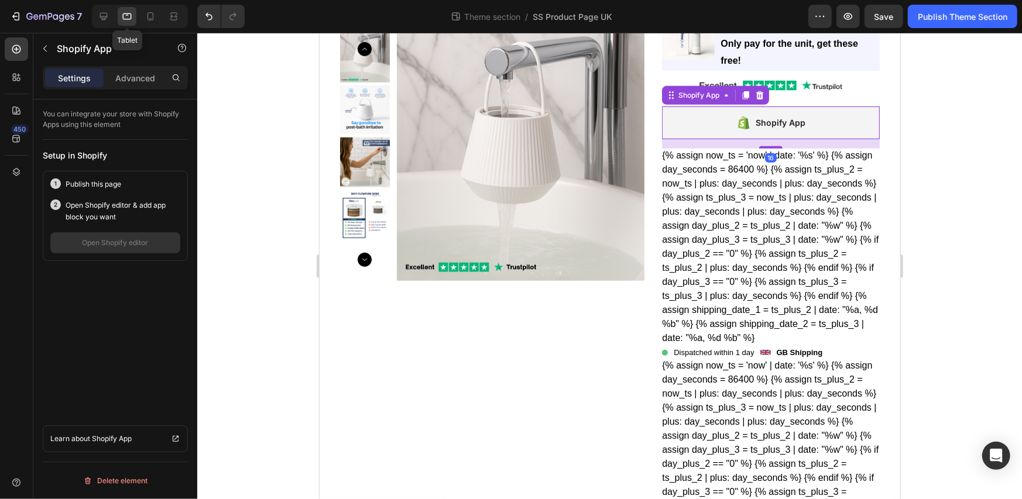
scroll to position [433, 0]
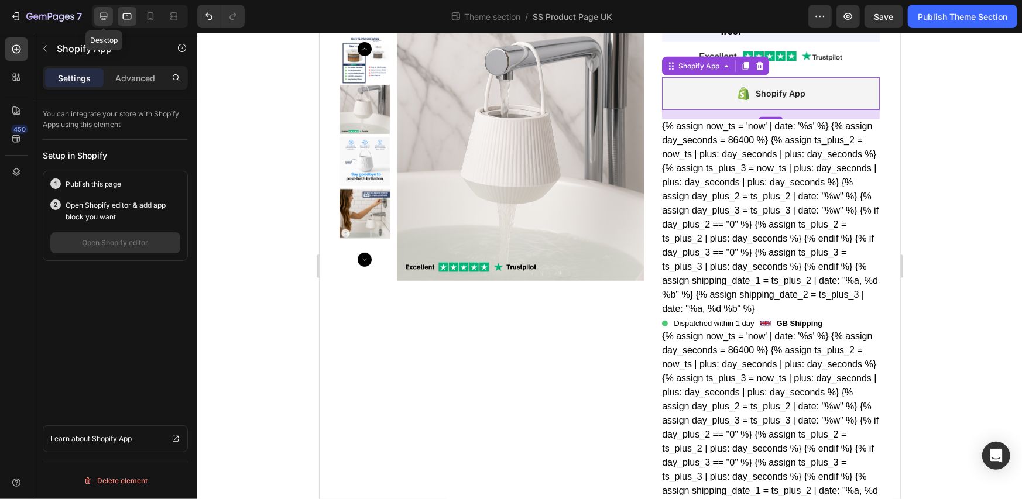
click at [99, 19] on icon at bounding box center [104, 17] width 12 height 12
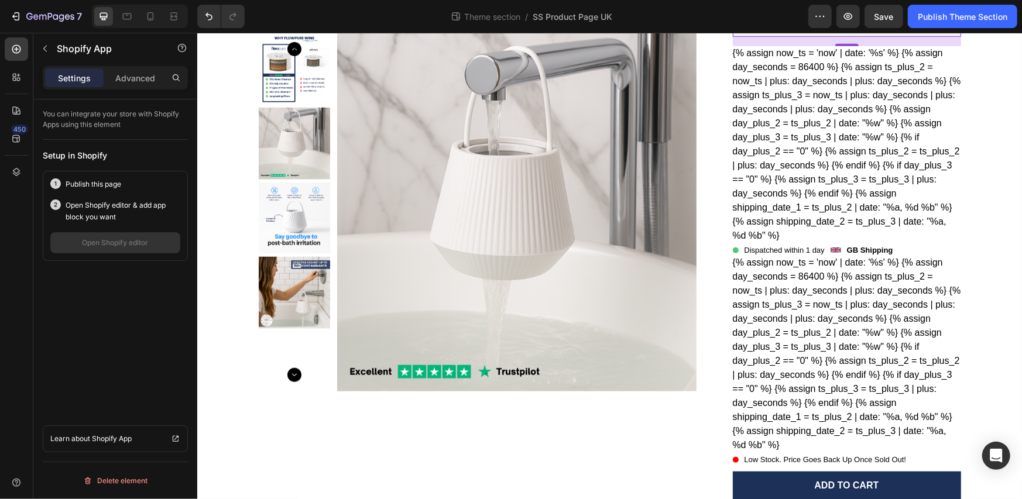
scroll to position [362, 0]
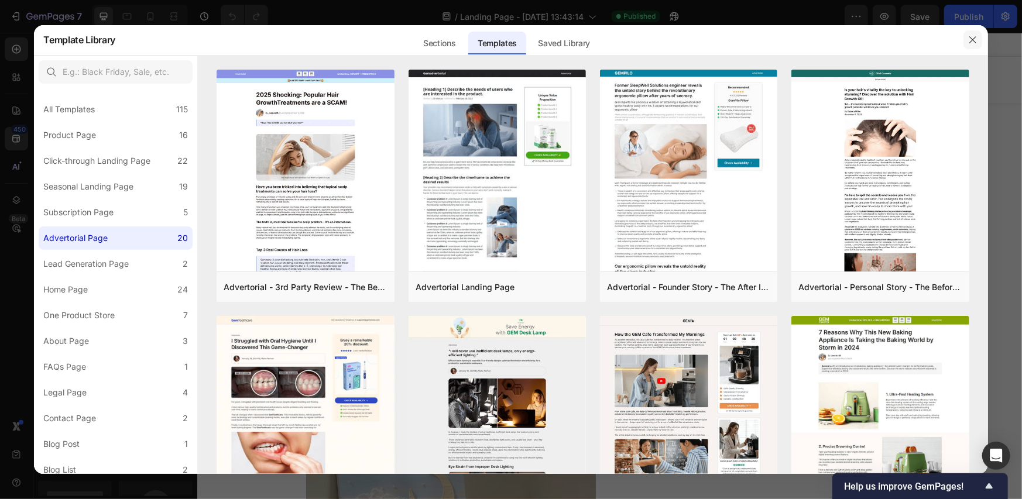
drag, startPoint x: 978, startPoint y: 33, endPoint x: 776, endPoint y: 2, distance: 204.3
click at [978, 33] on button "button" at bounding box center [973, 39] width 19 height 19
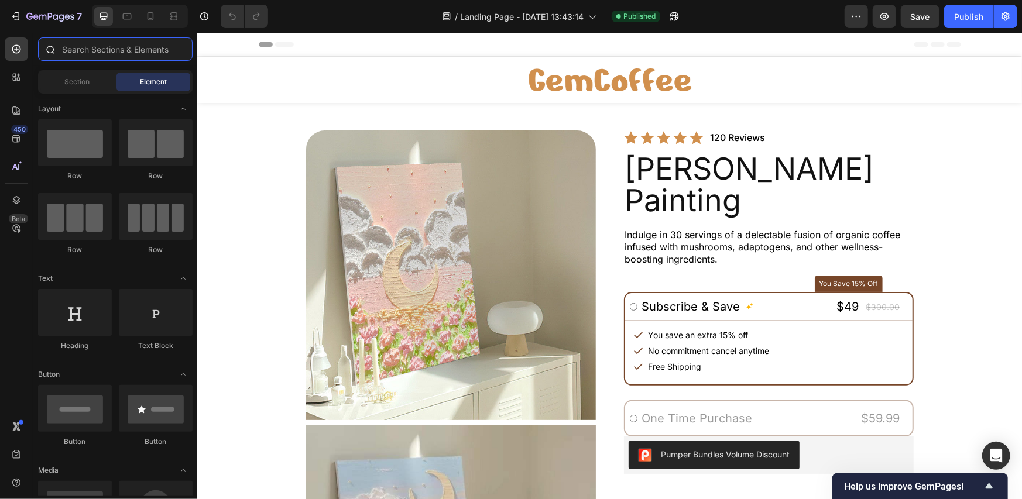
click at [114, 49] on input "text" at bounding box center [115, 48] width 155 height 23
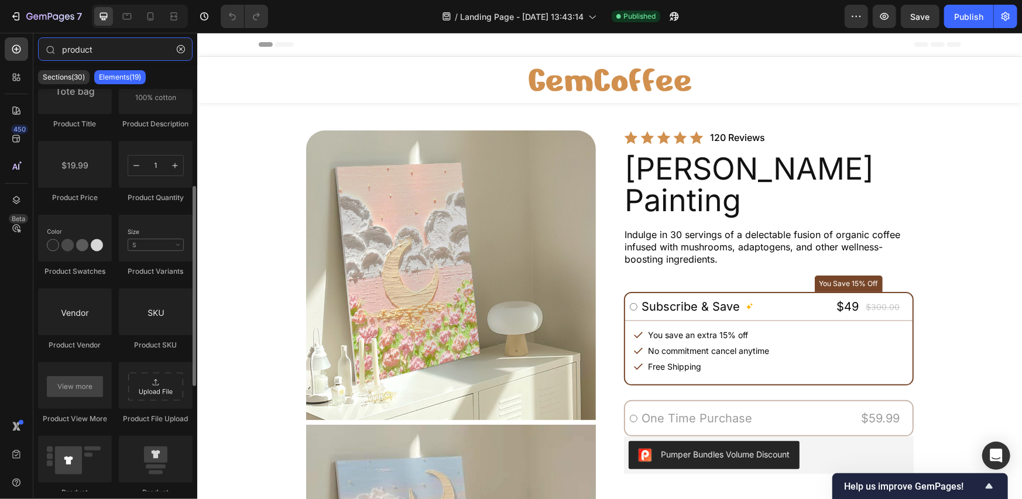
scroll to position [391, 0]
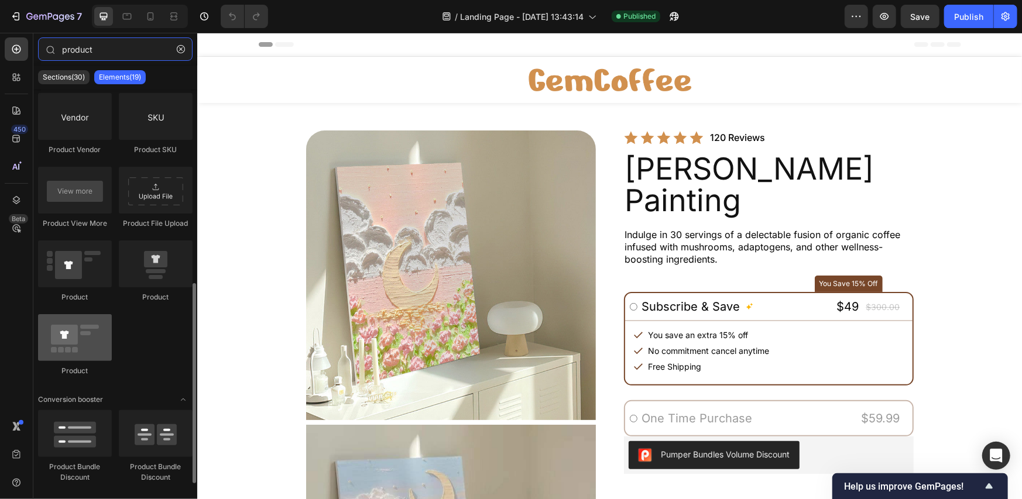
type input "product"
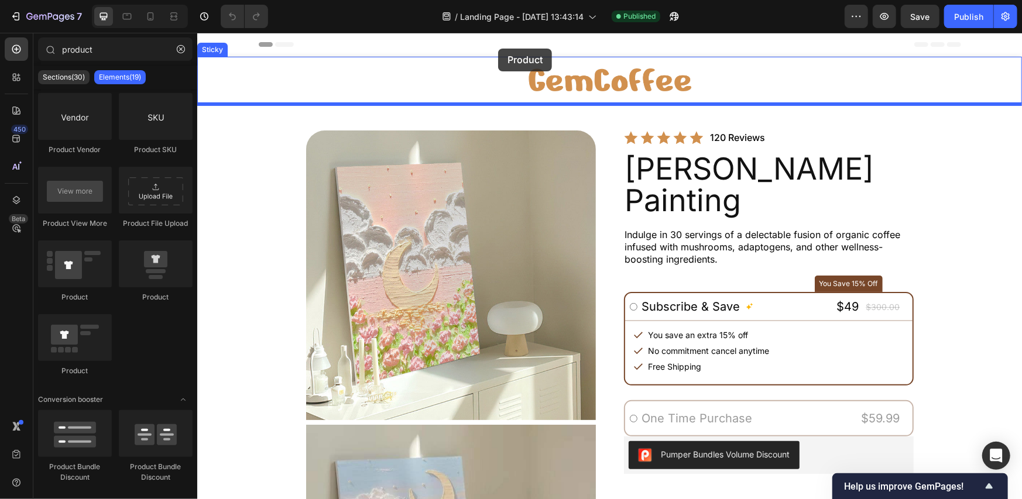
drag, startPoint x: 285, startPoint y: 380, endPoint x: 498, endPoint y: 48, distance: 394.5
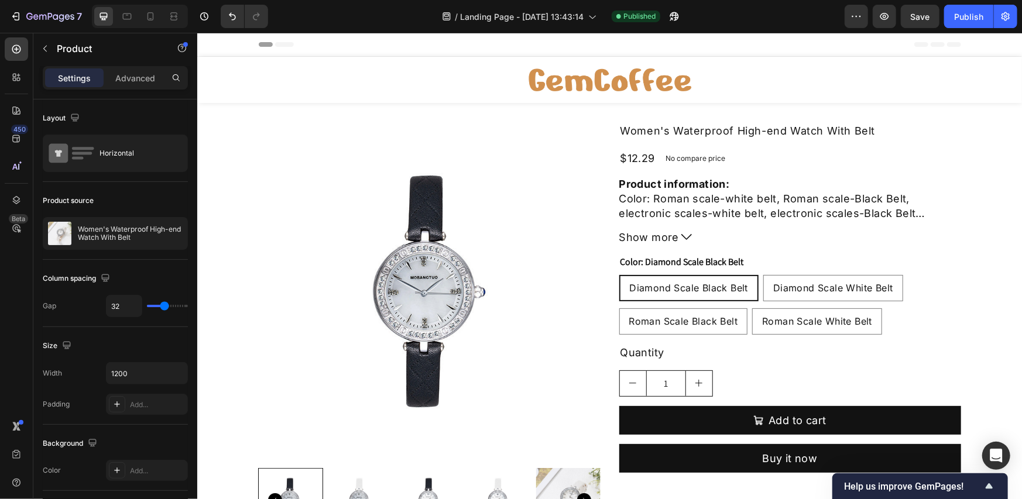
click at [600, 131] on div "Product Images Women's Waterproof High-end Watch With Belt Product Title $12.29…" at bounding box center [609, 331] width 703 height 420
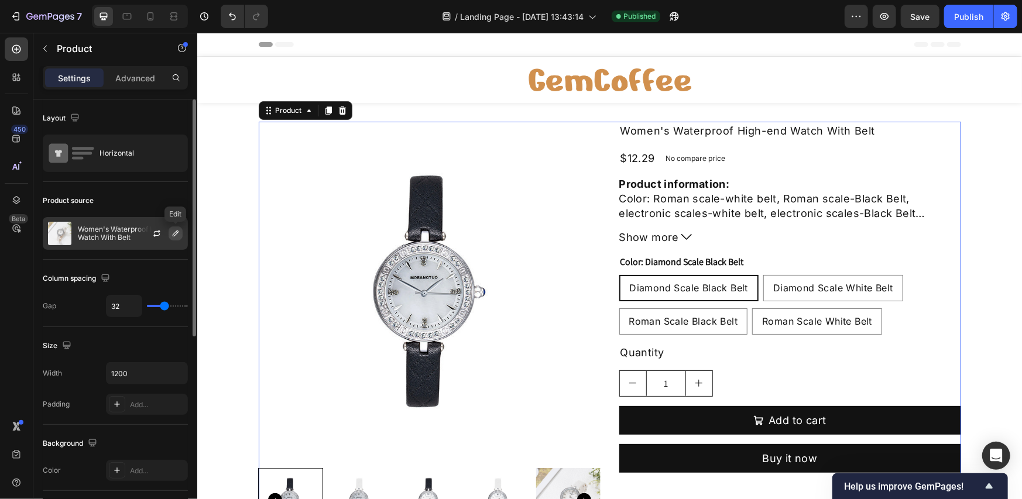
click at [176, 231] on icon "button" at bounding box center [176, 234] width 6 height 6
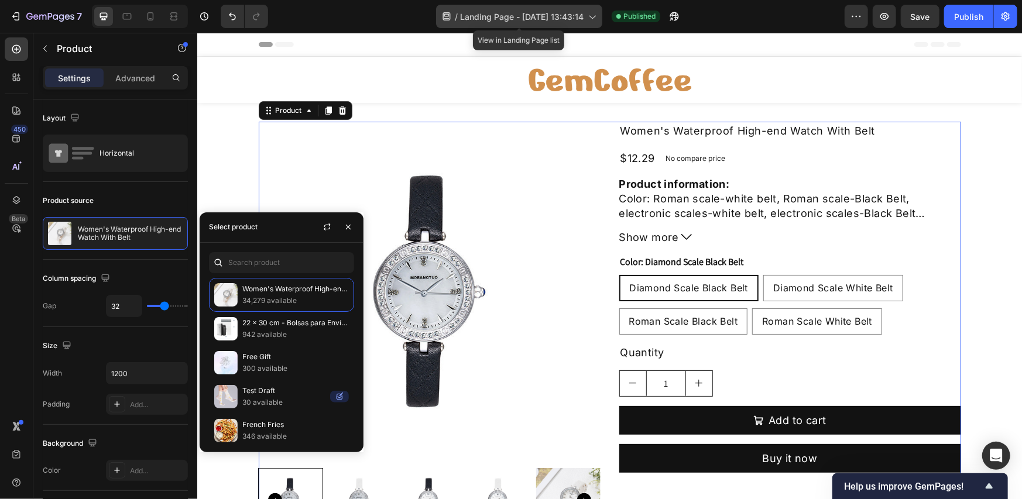
click at [515, 21] on span "Landing Page - [DATE] 13:43:14" at bounding box center [522, 17] width 124 height 12
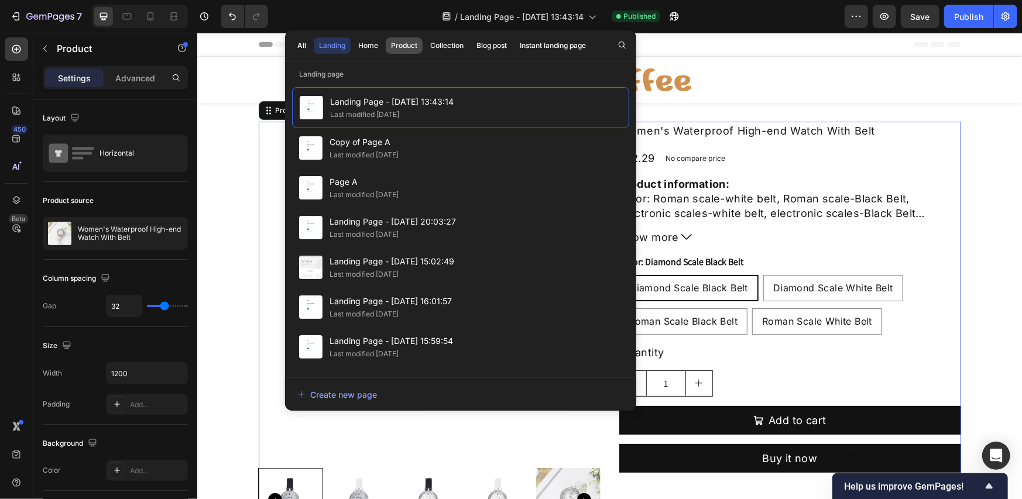
click at [406, 46] on div "Product" at bounding box center [404, 45] width 26 height 11
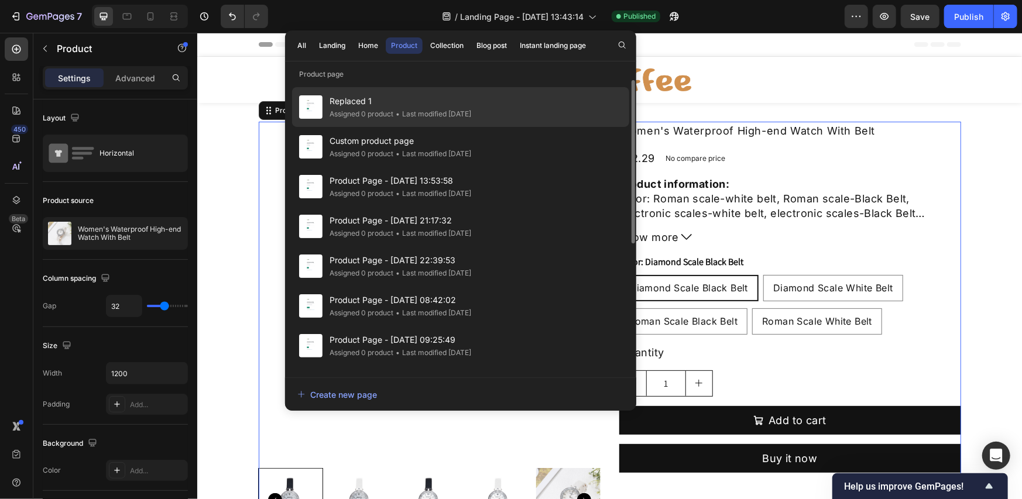
click at [419, 104] on span "Replaced 1" at bounding box center [401, 101] width 142 height 14
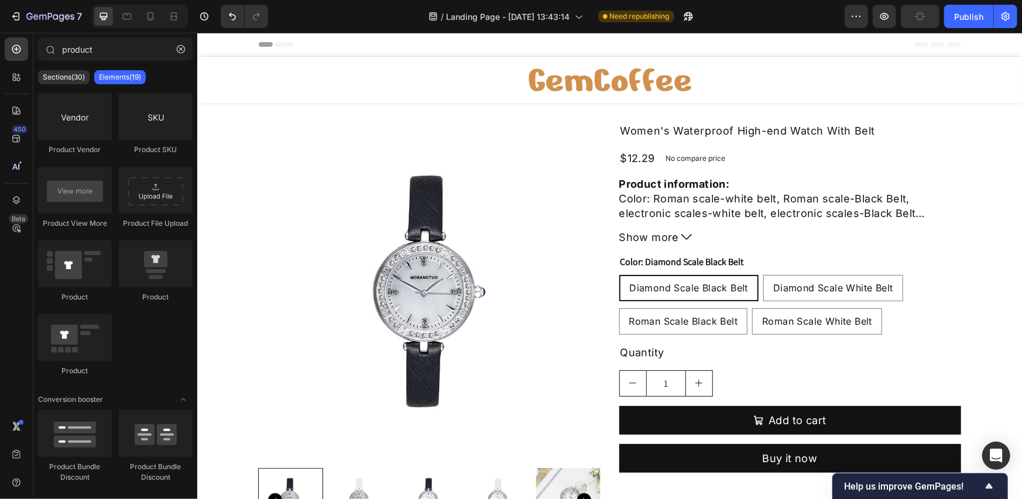
scroll to position [0, 0]
